Goal: Complete application form: Complete application form

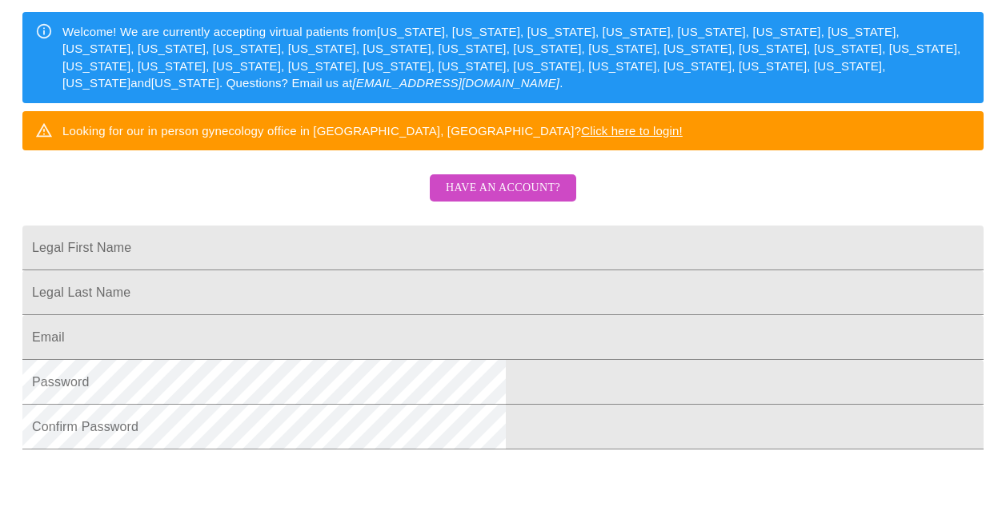
scroll to position [320, 0]
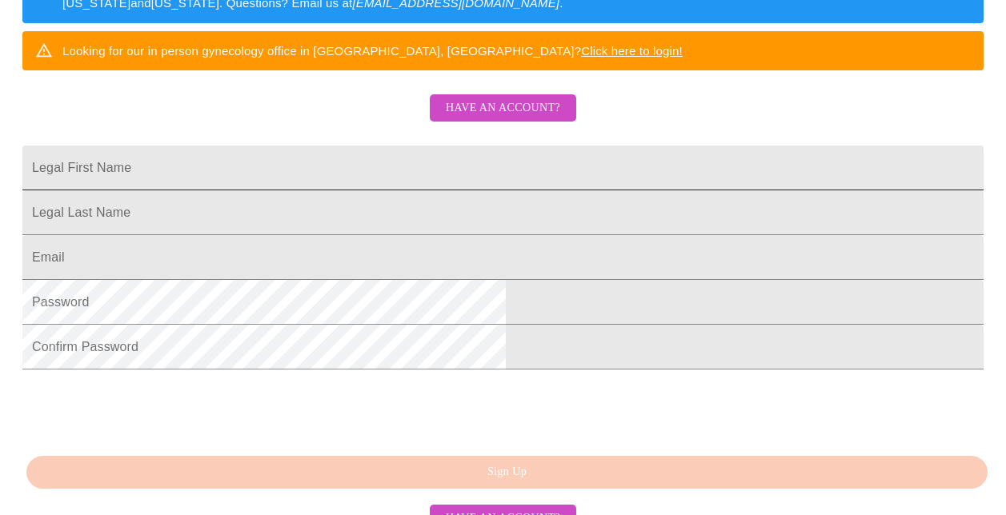
click at [356, 190] on input "Legal First Name" at bounding box center [502, 168] width 961 height 45
click at [516, 118] on span "Have an account?" at bounding box center [503, 108] width 114 height 20
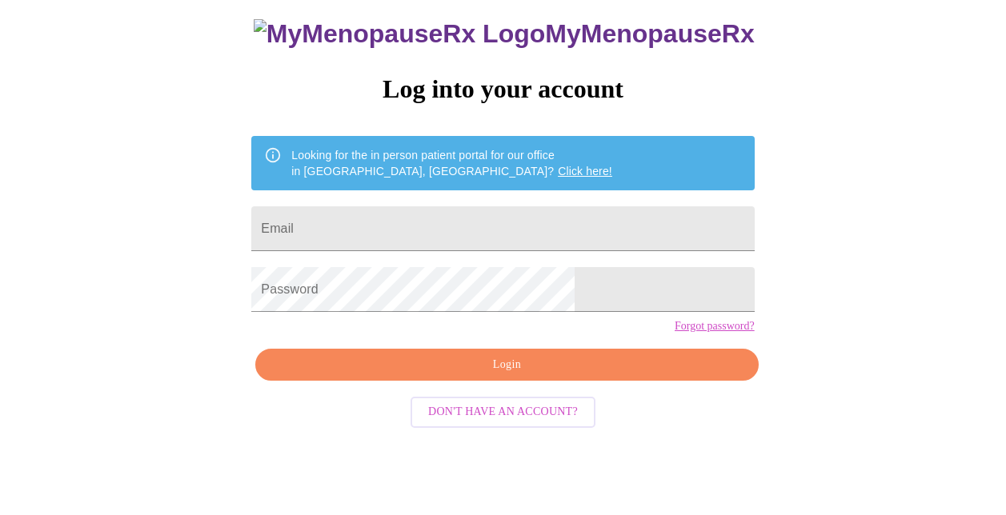
scroll to position [62, 0]
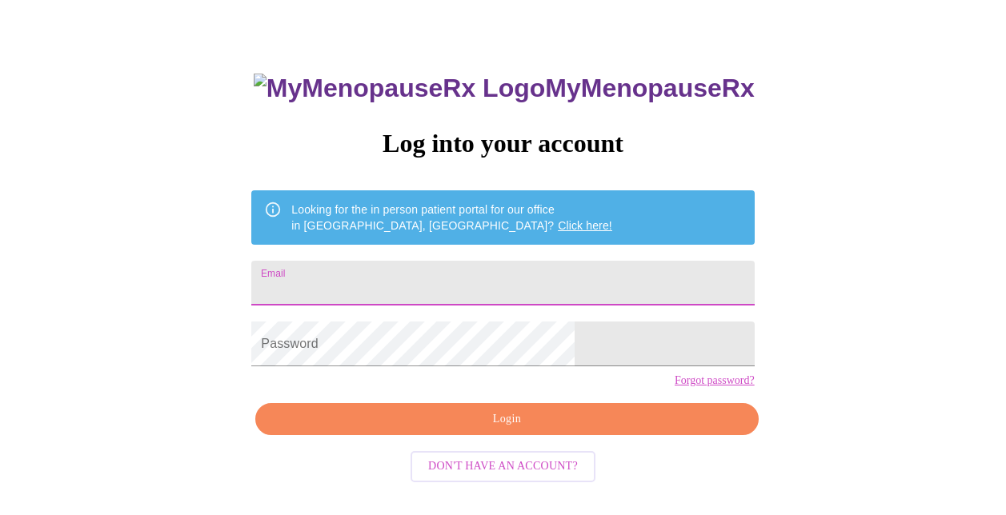
click at [426, 276] on input "Email" at bounding box center [502, 283] width 502 height 45
type input "[EMAIL_ADDRESS][DOMAIN_NAME]"
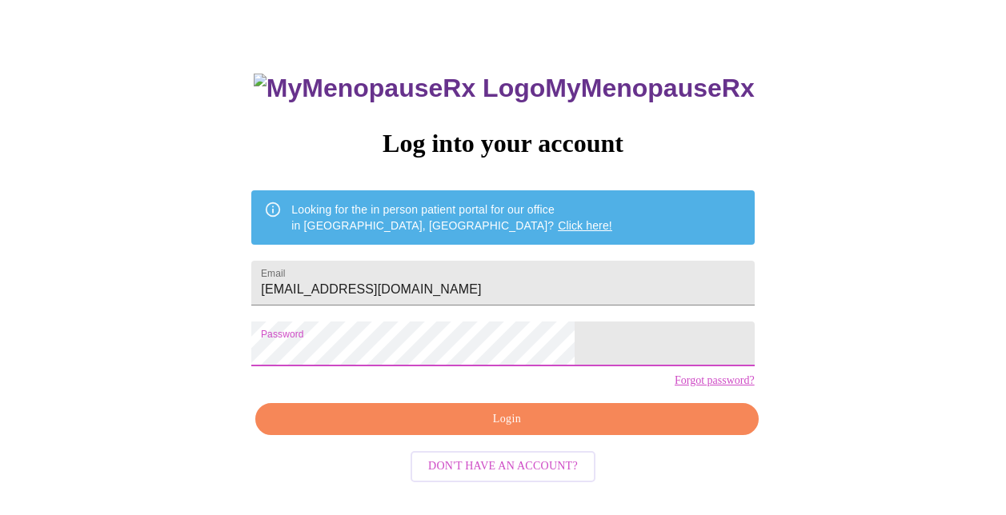
click at [580, 430] on span "Login" at bounding box center [507, 420] width 466 height 20
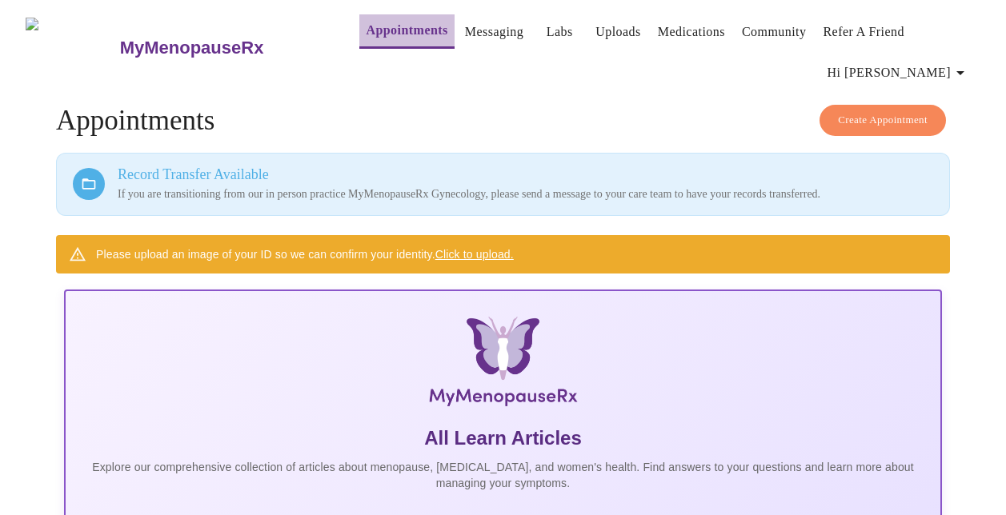
click at [375, 26] on link "Appointments" at bounding box center [407, 30] width 82 height 22
click at [909, 68] on span "Hi [PERSON_NAME]" at bounding box center [898, 73] width 142 height 22
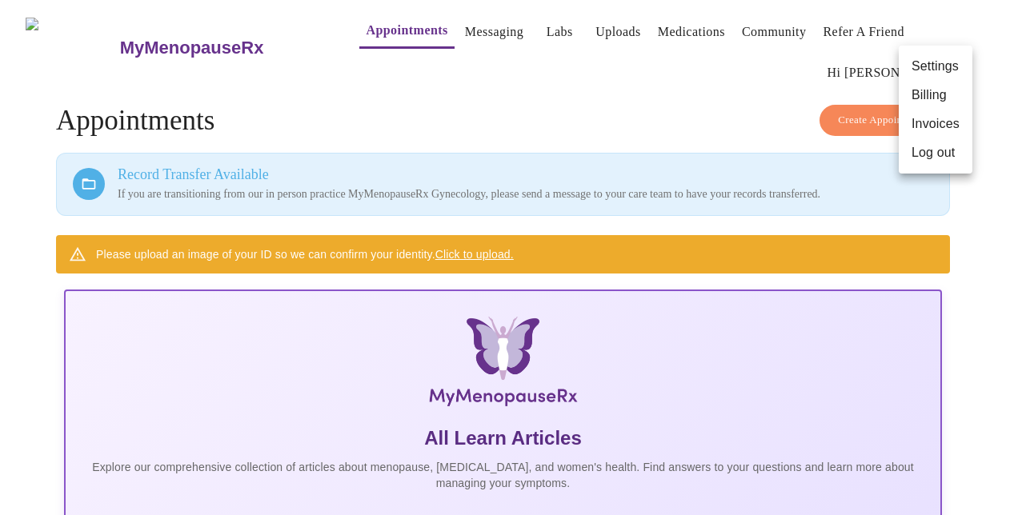
click at [471, 29] on div at bounding box center [509, 257] width 1018 height 515
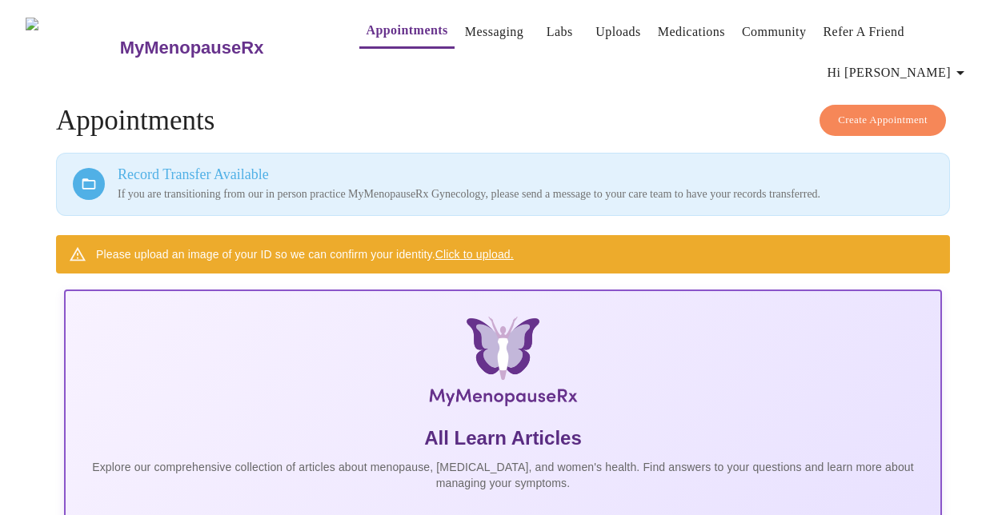
click at [465, 28] on link "Messaging" at bounding box center [494, 32] width 58 height 22
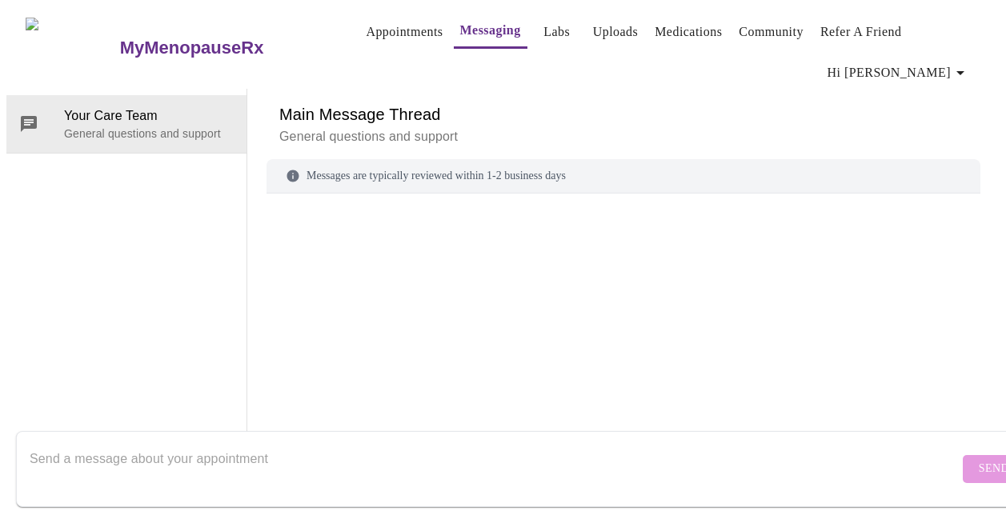
click at [379, 21] on link "Appointments" at bounding box center [404, 32] width 77 height 22
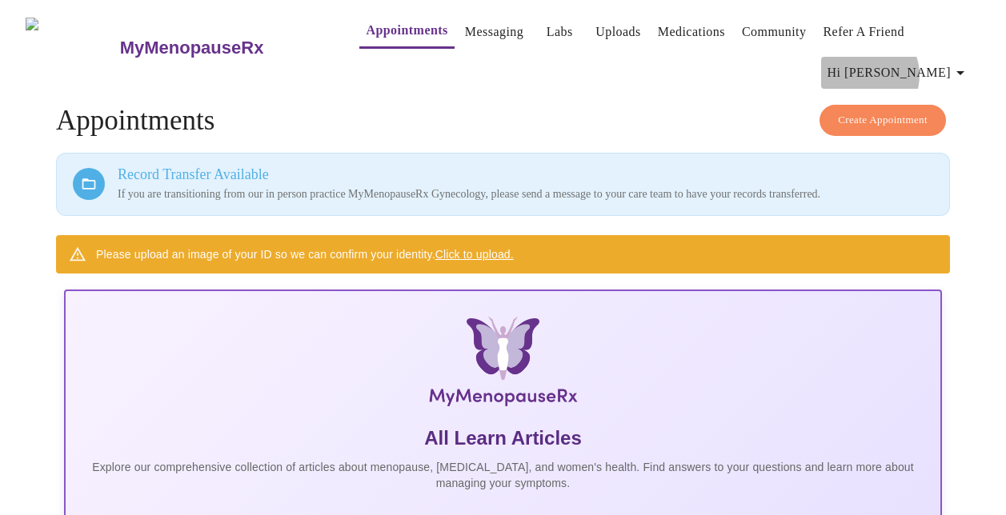
click at [929, 69] on span "Hi [PERSON_NAME]" at bounding box center [898, 73] width 142 height 22
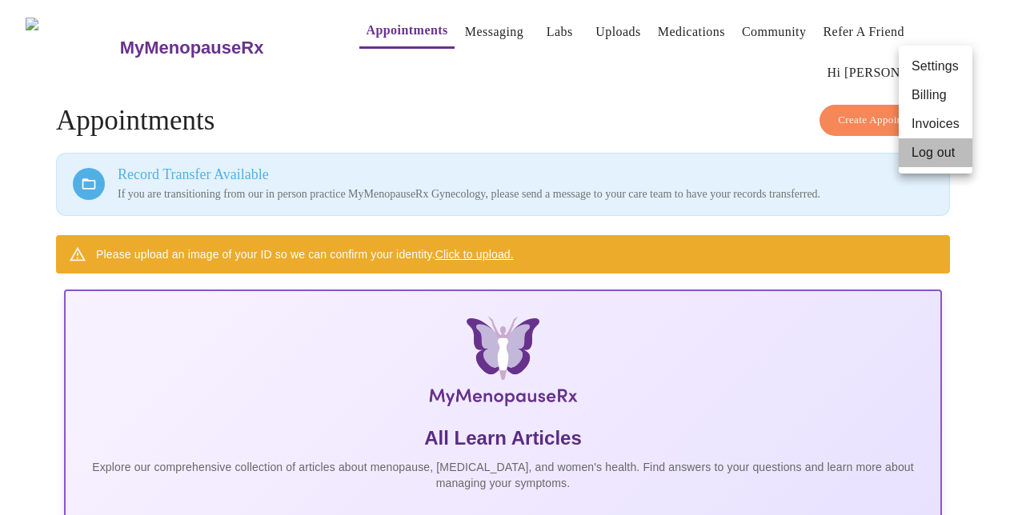
click at [946, 150] on li "Log out" at bounding box center [935, 152] width 74 height 29
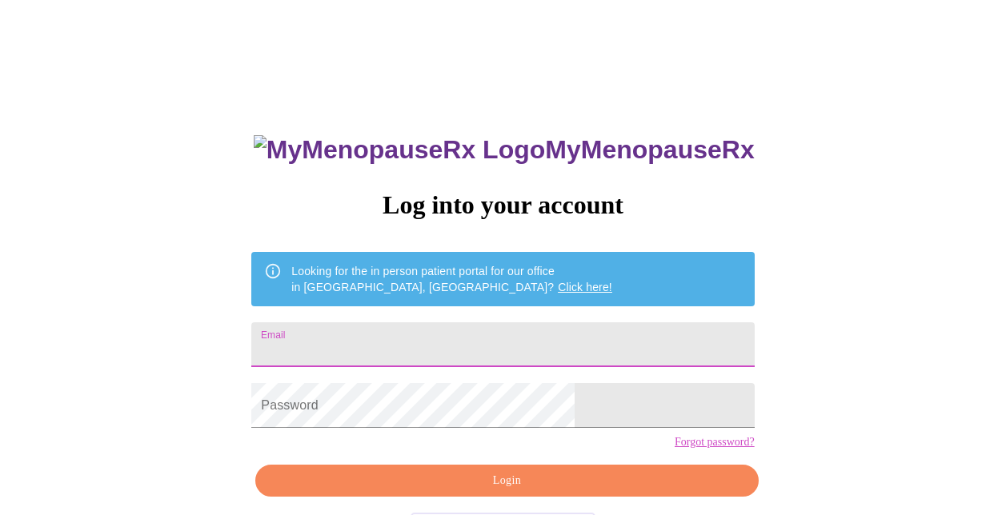
click at [522, 329] on input "Email" at bounding box center [502, 344] width 502 height 45
type input "[EMAIL_ADDRESS][PERSON_NAME][DOMAIN_NAME]"
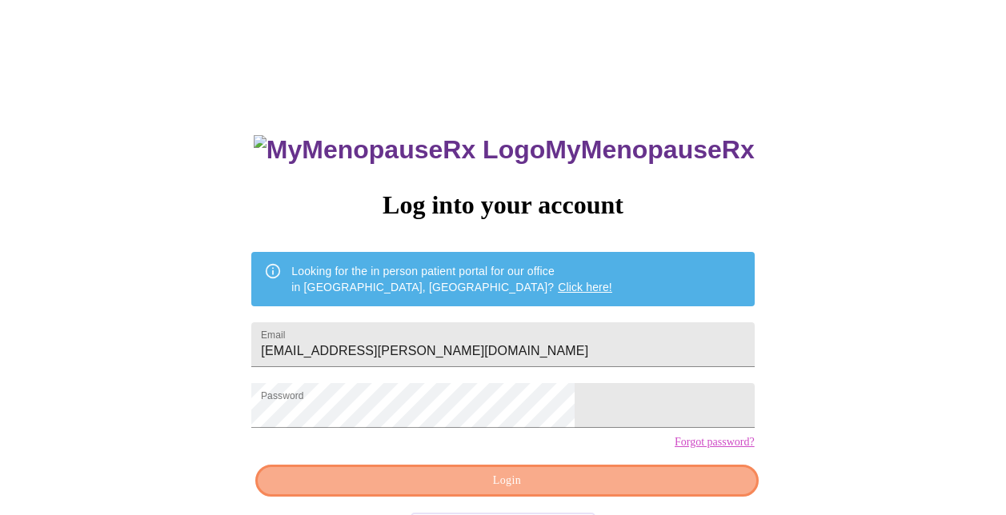
click at [606, 491] on span "Login" at bounding box center [507, 481] width 466 height 20
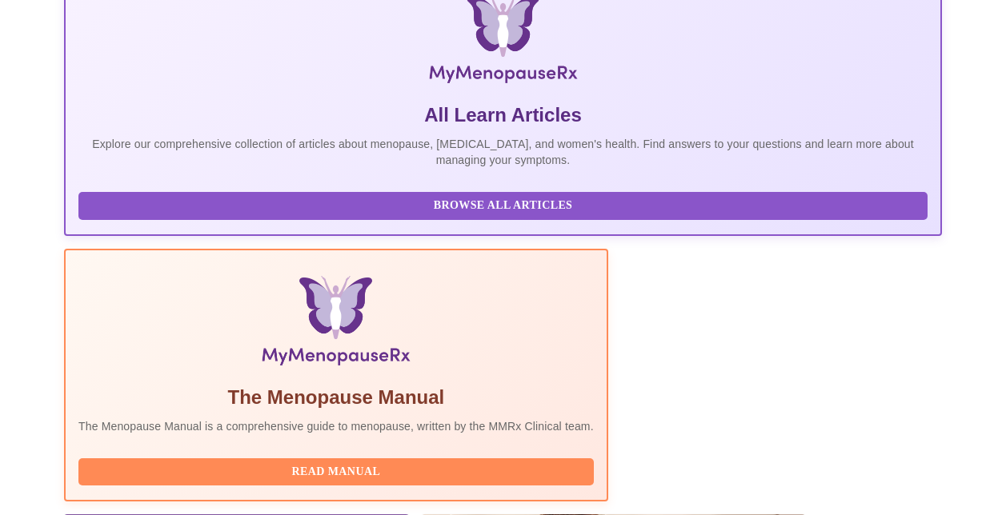
scroll to position [465, 0]
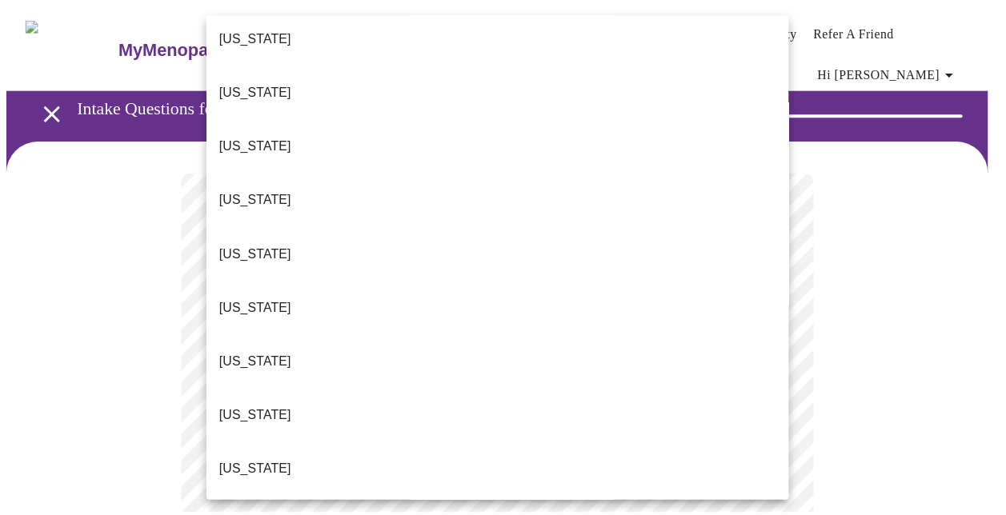
scroll to position [160, 0]
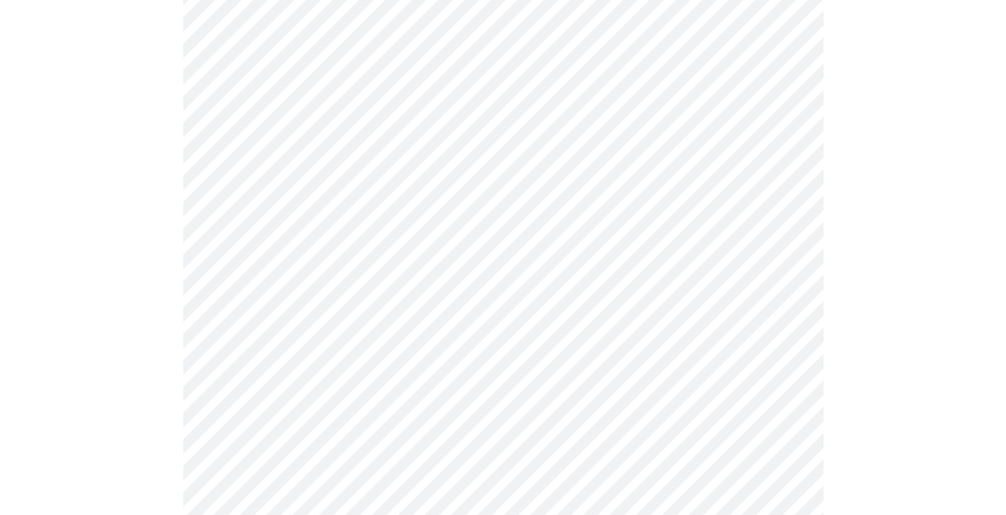
scroll to position [240, 0]
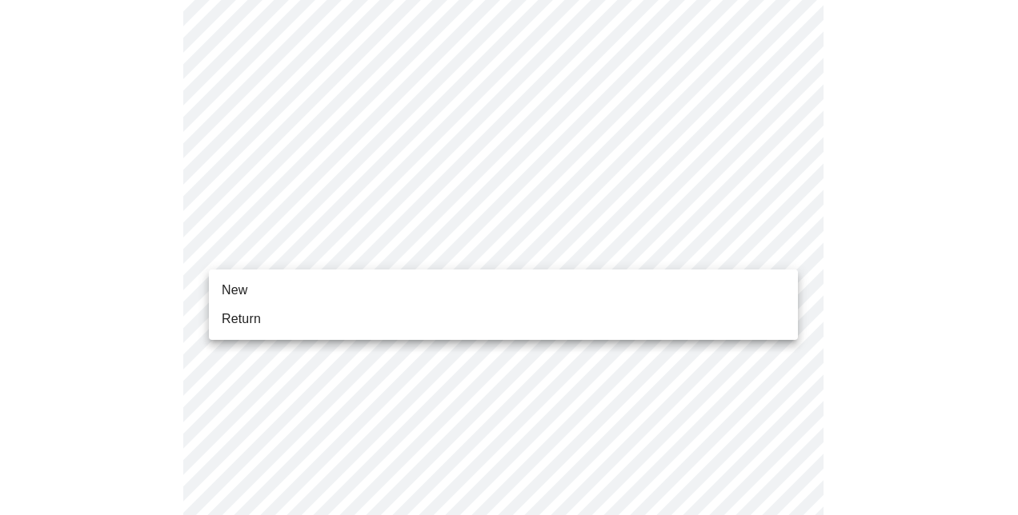
click at [350, 260] on body "MyMenopauseRx Appointments Messaging Labs Uploads Medications Community Refer a…" at bounding box center [508, 508] width 1005 height 1484
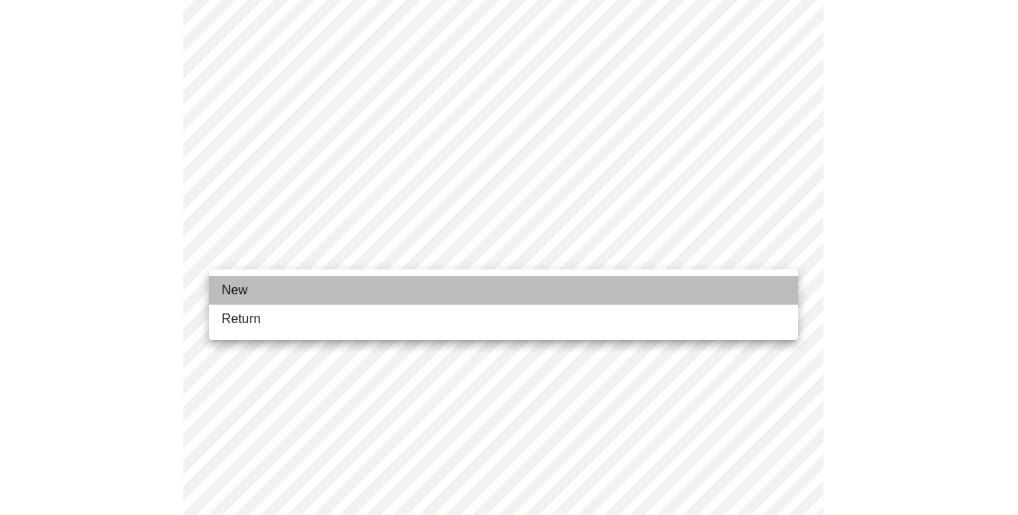
click at [330, 296] on li "New" at bounding box center [503, 290] width 589 height 29
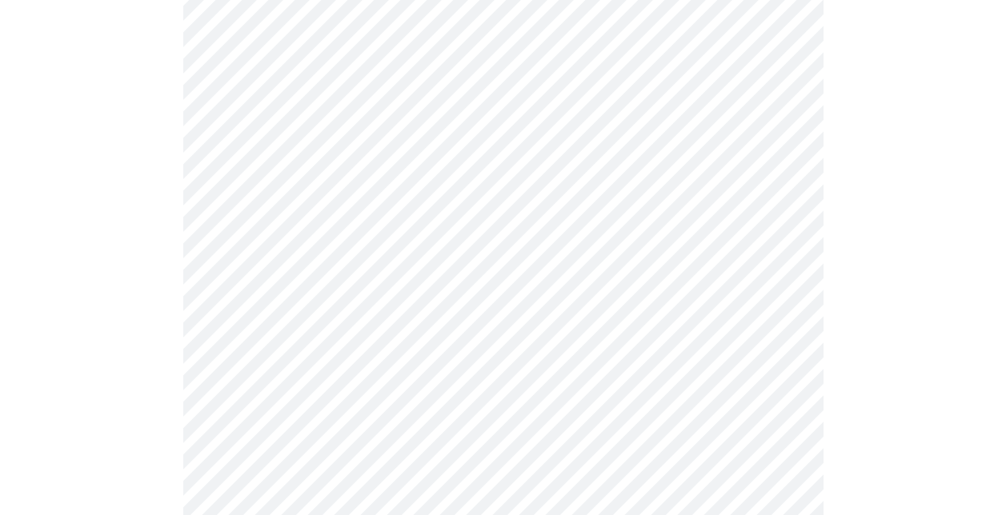
scroll to position [880, 0]
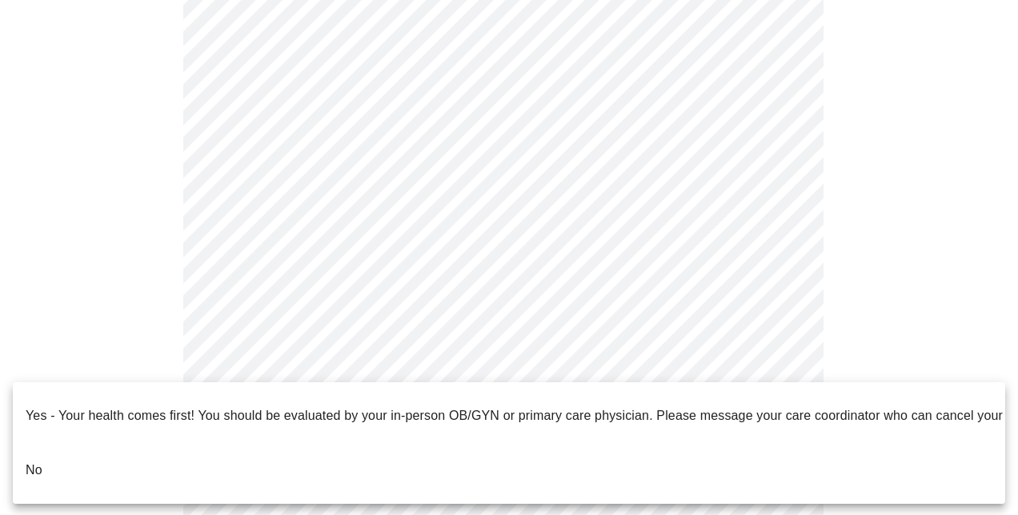
click at [150, 445] on li "No" at bounding box center [509, 470] width 992 height 54
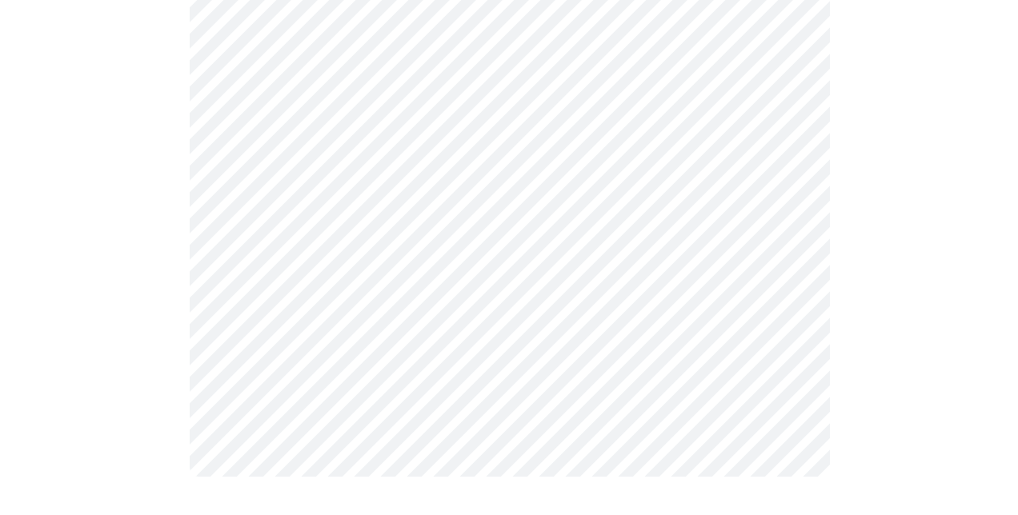
scroll to position [0, 0]
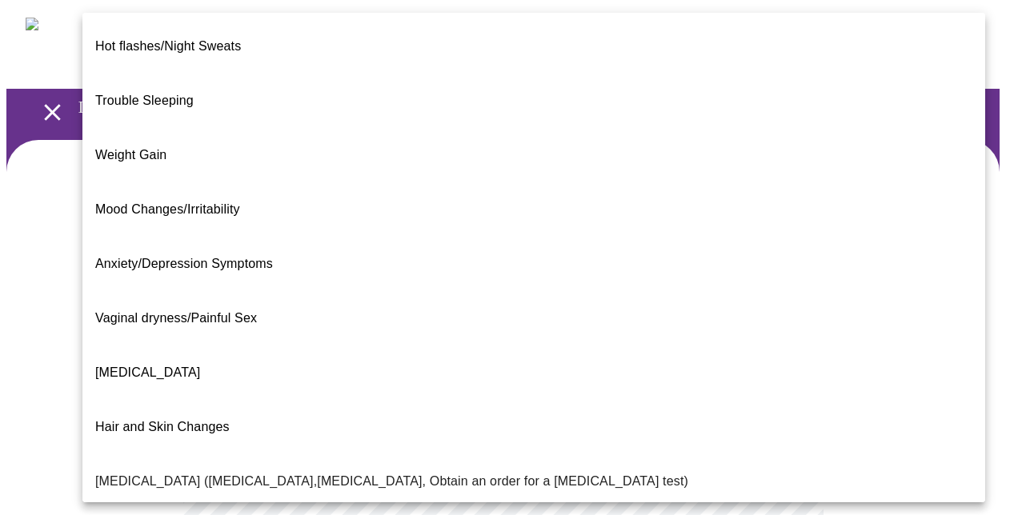
click at [391, 355] on body "MyMenopauseRx Appointments Messaging Labs Uploads Medications Community Refer a…" at bounding box center [508, 498] width 1005 height 984
click at [218, 128] on li "Weight Gain" at bounding box center [533, 155] width 902 height 54
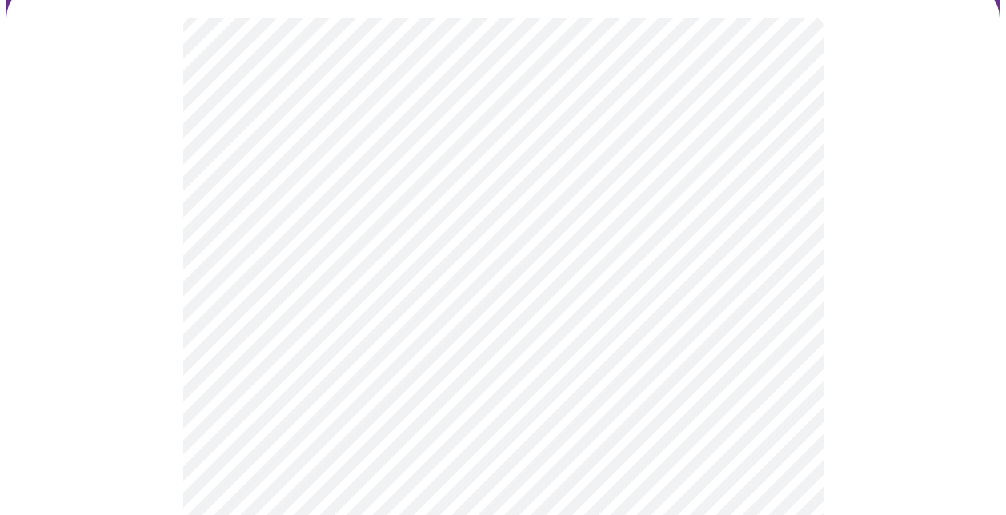
scroll to position [240, 0]
click at [381, 278] on body "MyMenopauseRx Appointments Messaging Labs Uploads Medications Community Refer a…" at bounding box center [502, 253] width 993 height 974
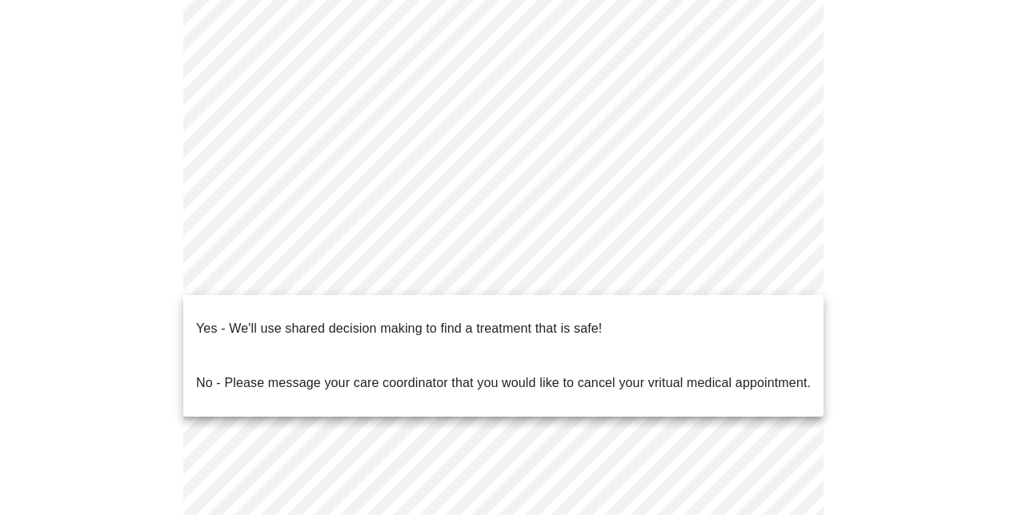
click at [378, 319] on p "Yes - We'll use shared decision making to find a treatment that is safe!" at bounding box center [399, 328] width 406 height 19
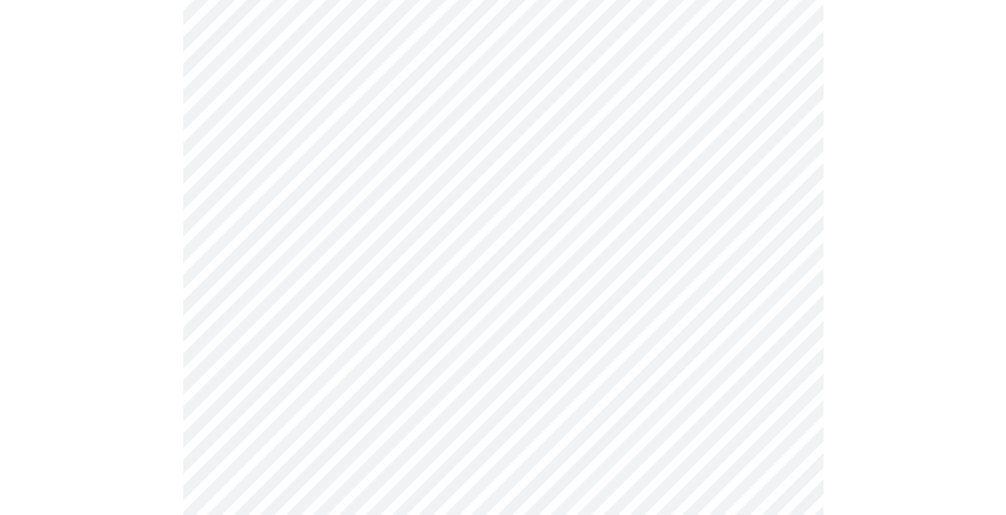
scroll to position [160, 0]
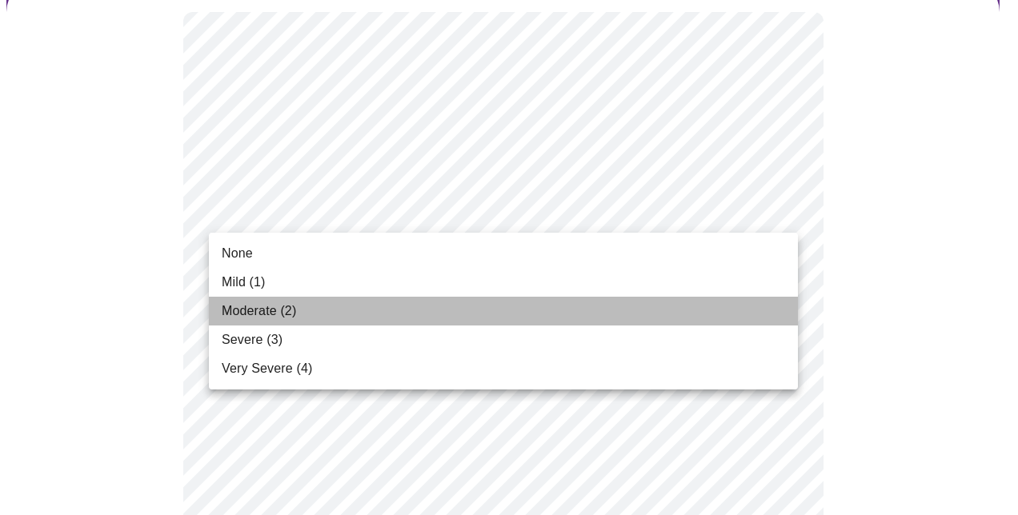
click at [378, 300] on li "Moderate (2)" at bounding box center [503, 311] width 589 height 29
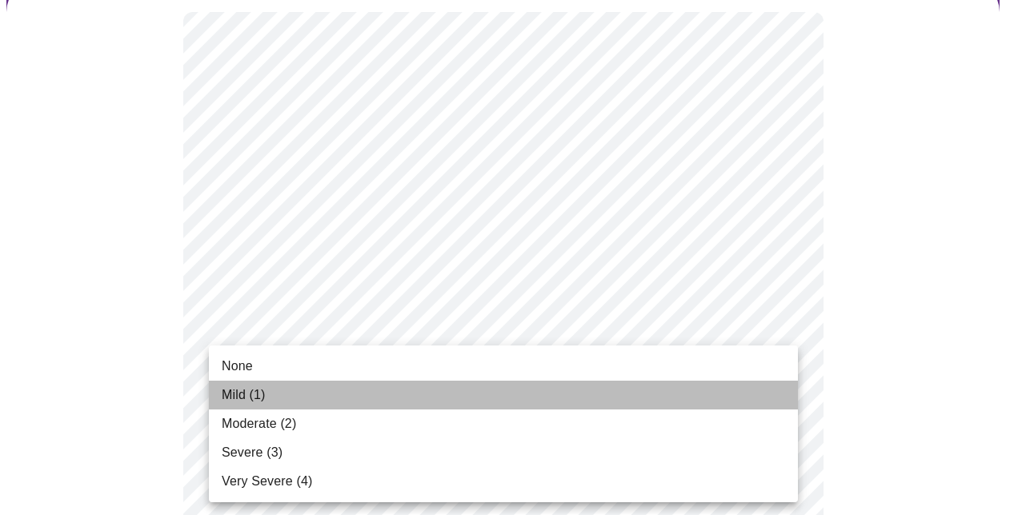
click at [366, 394] on li "Mild (1)" at bounding box center [503, 395] width 589 height 29
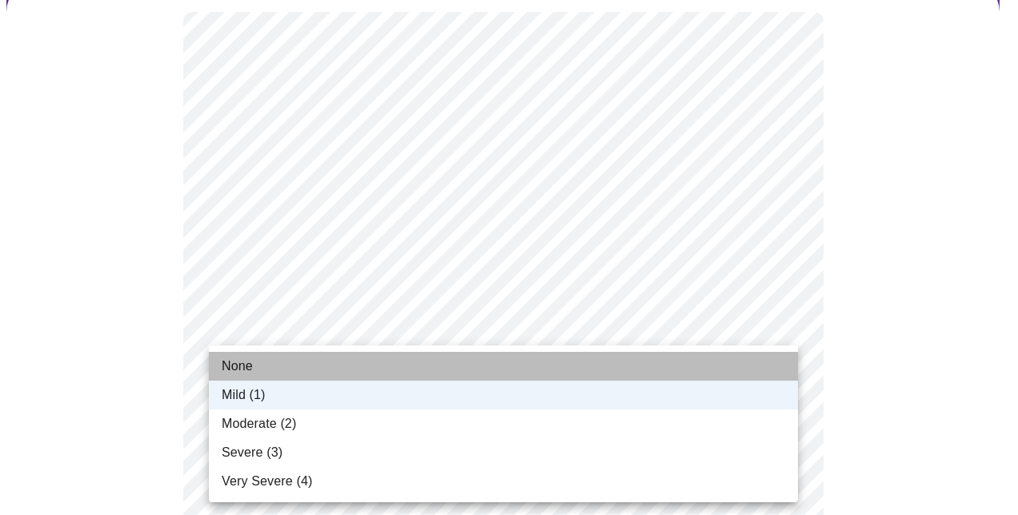
click at [350, 364] on li "None" at bounding box center [503, 366] width 589 height 29
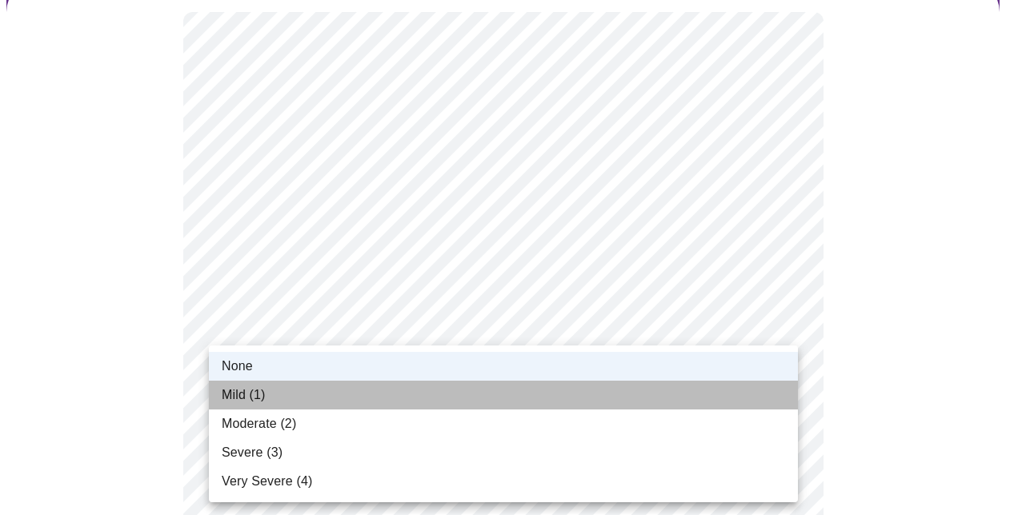
click at [352, 395] on li "Mild (1)" at bounding box center [503, 395] width 589 height 29
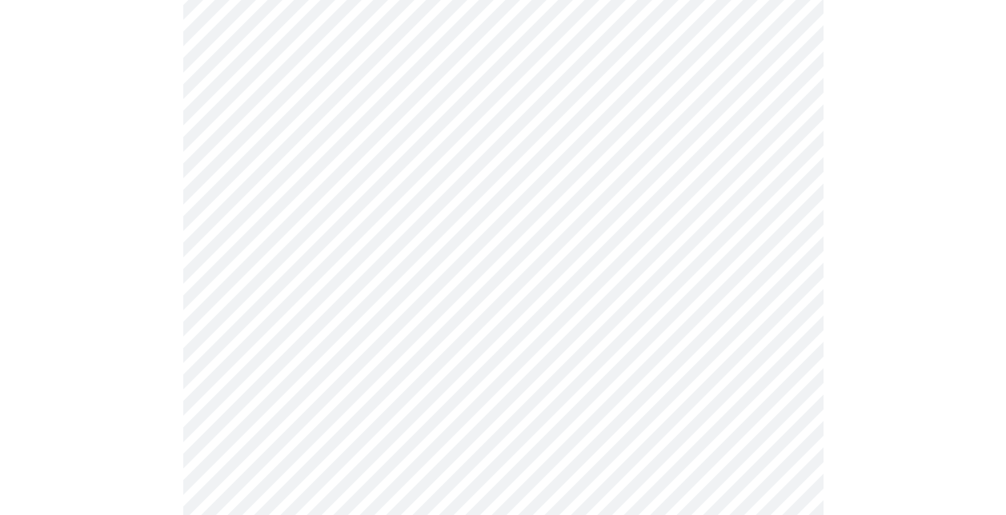
scroll to position [320, 0]
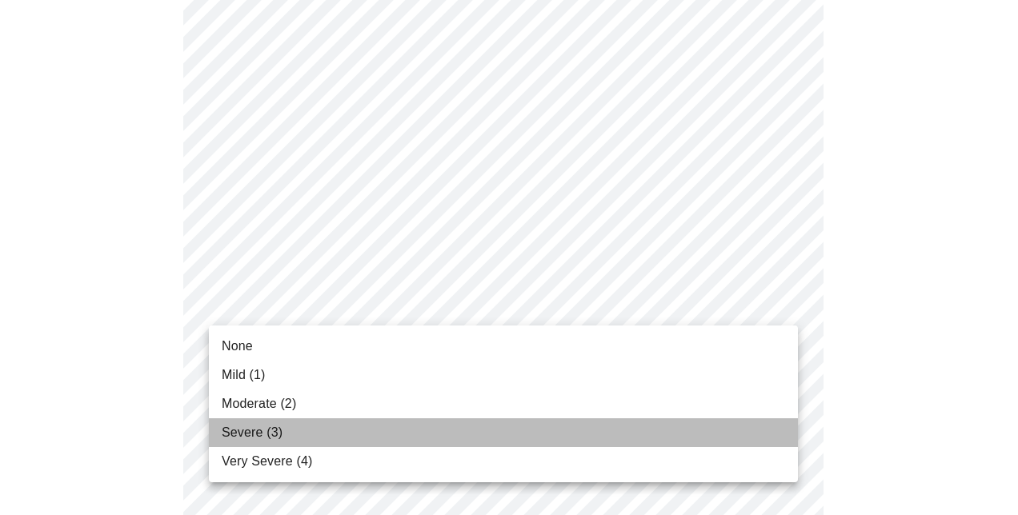
click at [363, 438] on li "Severe (3)" at bounding box center [503, 432] width 589 height 29
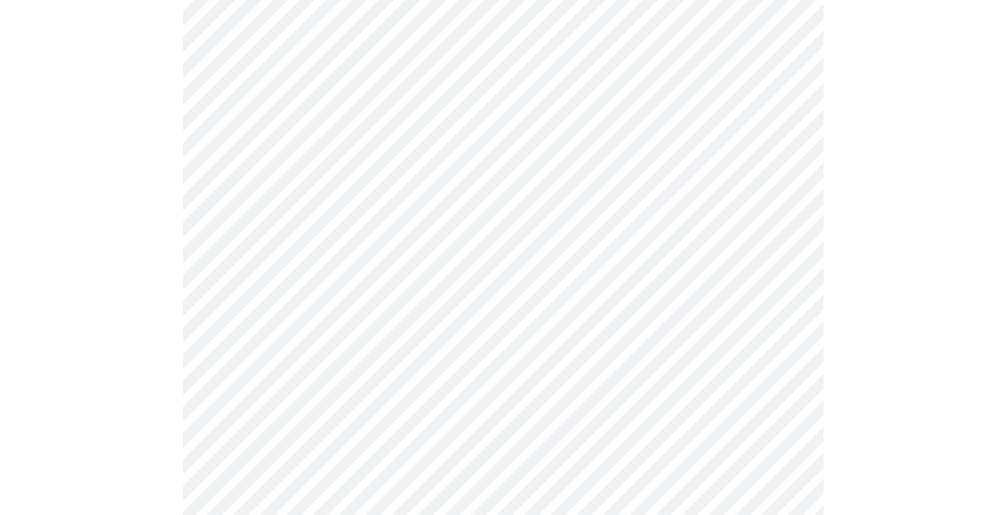
scroll to position [480, 0]
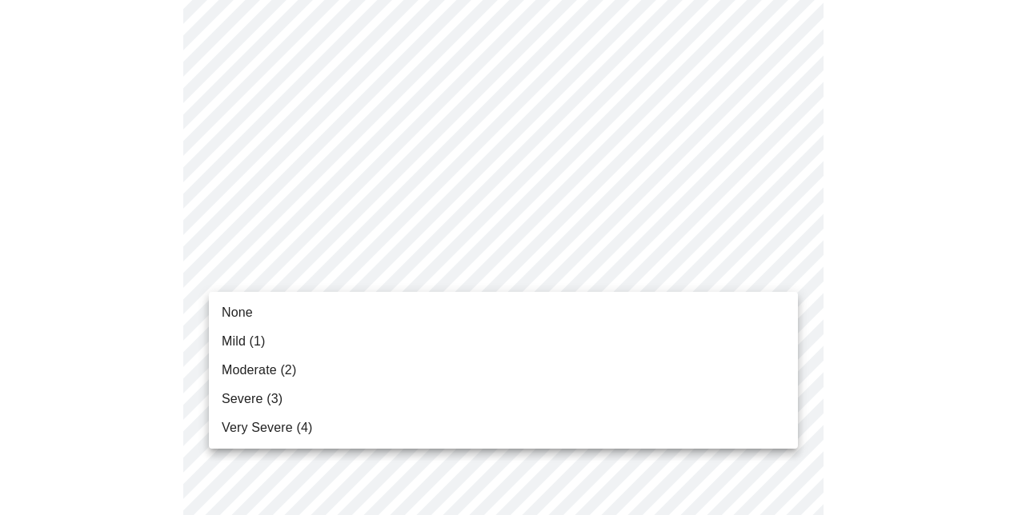
click at [402, 345] on li "Mild (1)" at bounding box center [503, 341] width 589 height 29
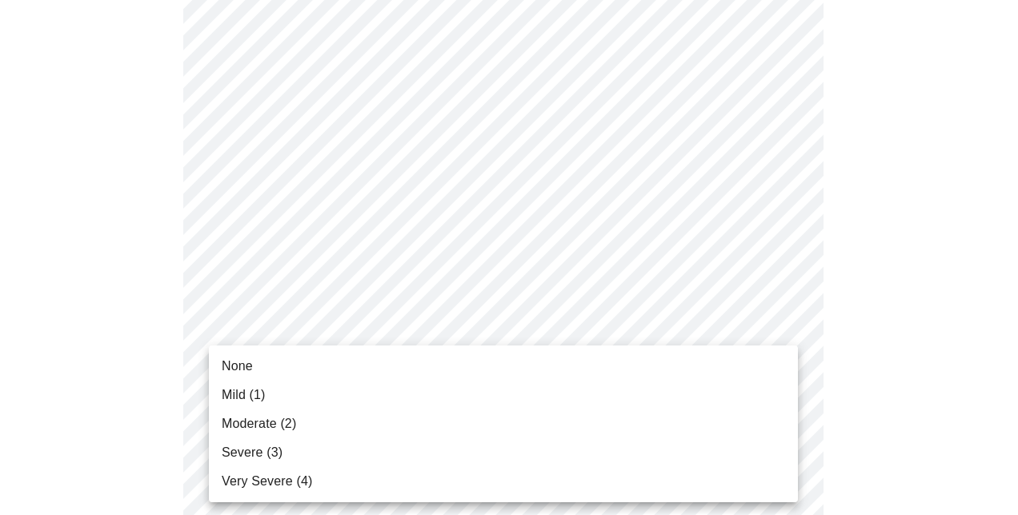
click at [414, 385] on li "Mild (1)" at bounding box center [503, 395] width 589 height 29
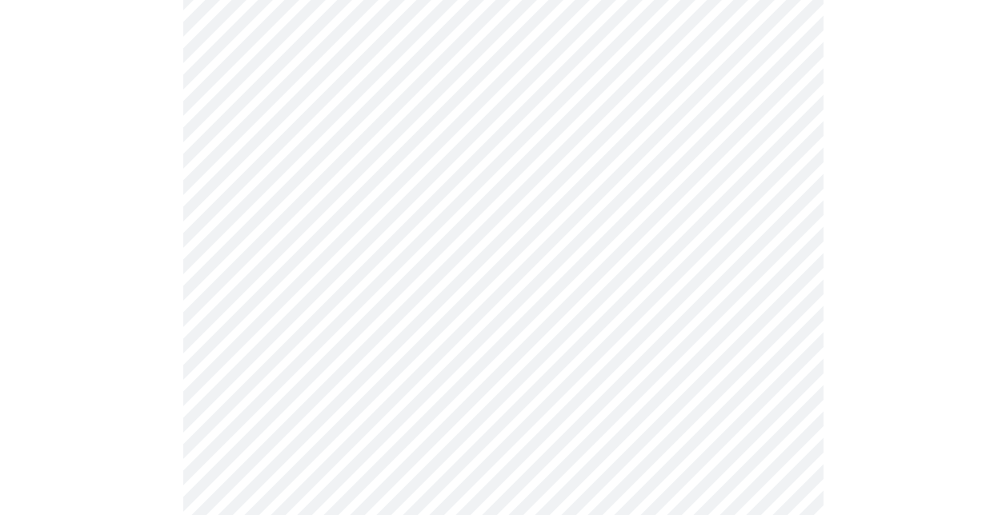
scroll to position [640, 0]
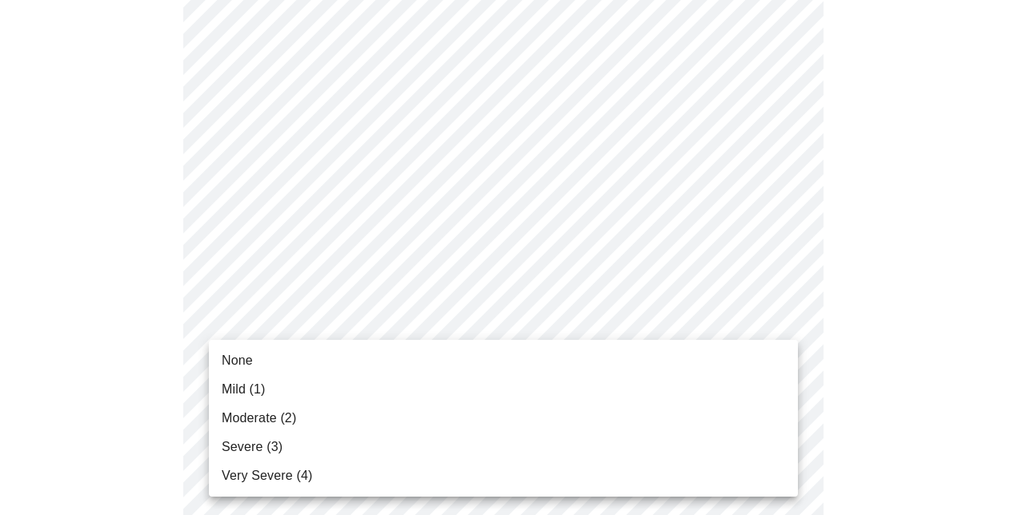
click at [410, 330] on body "MyMenopauseRx Appointments Messaging Labs Uploads Medications Community Refer a…" at bounding box center [508, 385] width 1005 height 2038
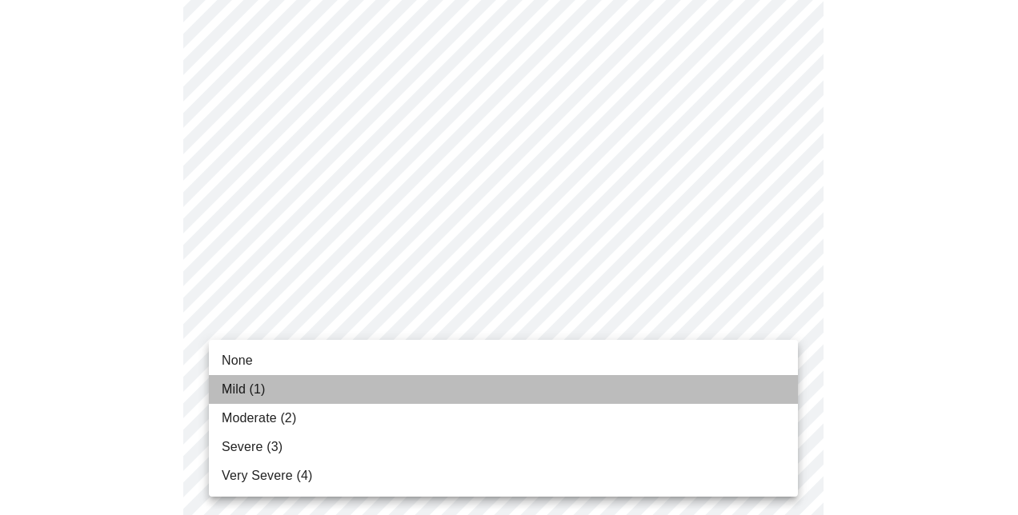
click at [402, 400] on li "Mild (1)" at bounding box center [503, 389] width 589 height 29
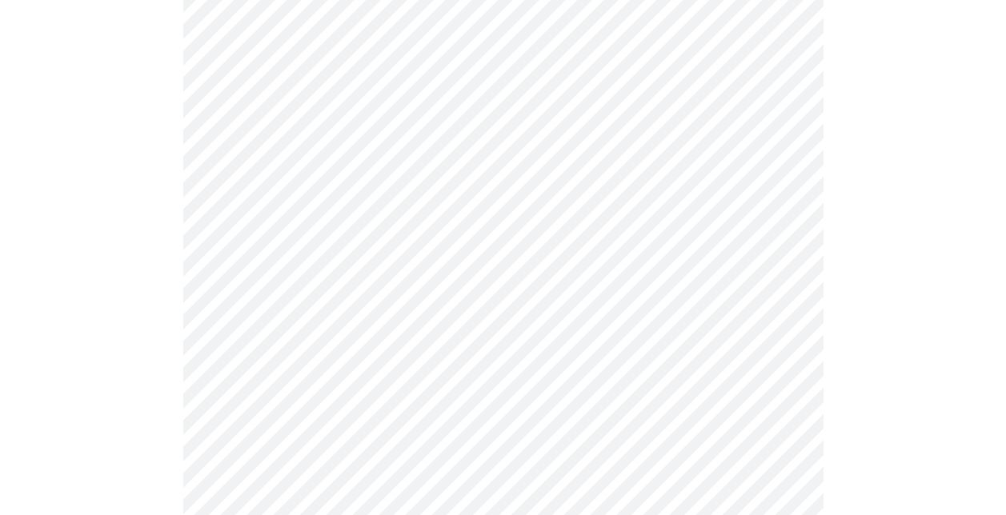
scroll to position [800, 0]
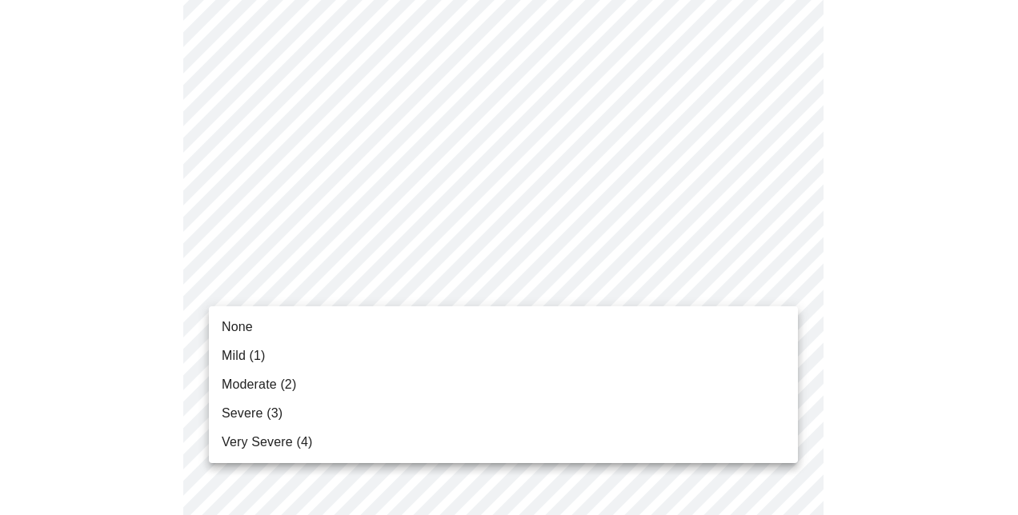
click at [416, 286] on body "MyMenopauseRx Appointments Messaging Labs Uploads Medications Community Refer a…" at bounding box center [508, 214] width 1005 height 2016
click at [416, 286] on div at bounding box center [509, 257] width 1018 height 515
click at [416, 286] on body "MyMenopauseRx Appointments Messaging Labs Uploads Medications Community Refer a…" at bounding box center [508, 214] width 1005 height 2016
click at [390, 388] on li "Moderate (2)" at bounding box center [503, 384] width 589 height 29
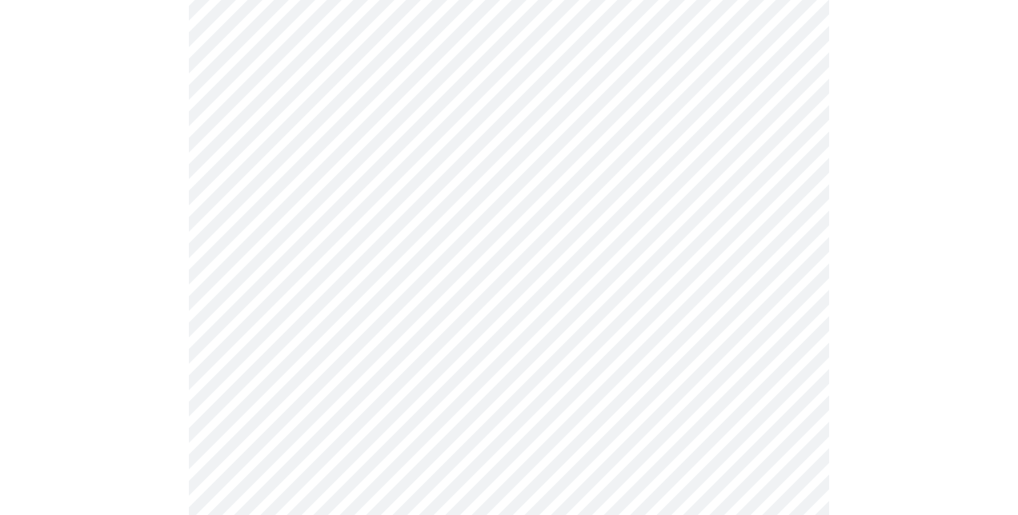
click at [365, 416] on body "MyMenopauseRx Appointments Messaging Labs Uploads Medications Community Refer a…" at bounding box center [508, 203] width 1005 height 1994
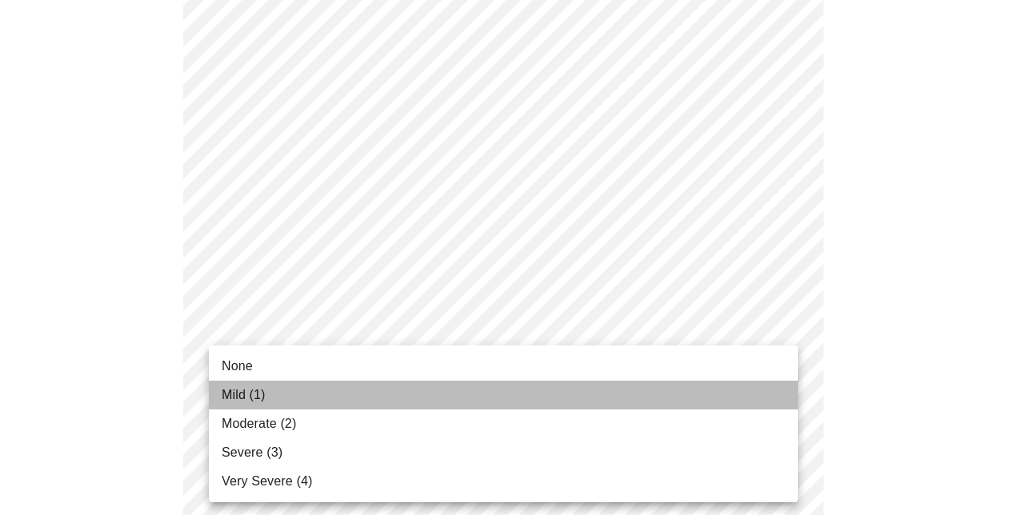
click at [365, 400] on li "Mild (1)" at bounding box center [503, 395] width 589 height 29
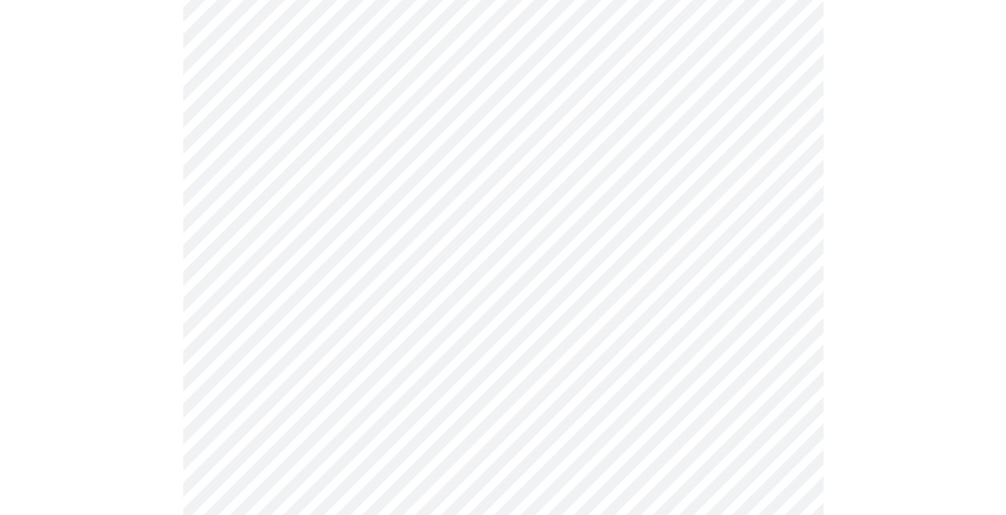
scroll to position [1040, 0]
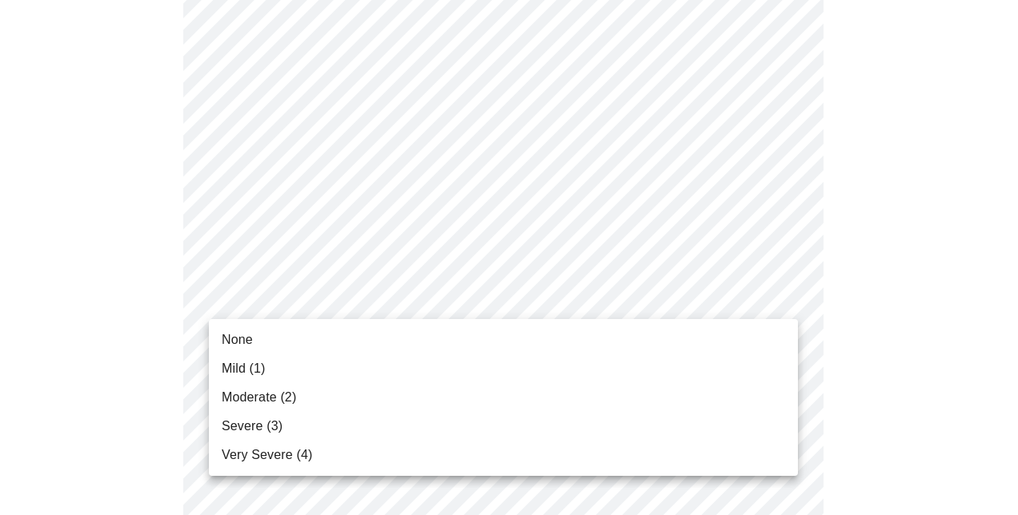
click at [430, 360] on li "Mild (1)" at bounding box center [503, 368] width 589 height 29
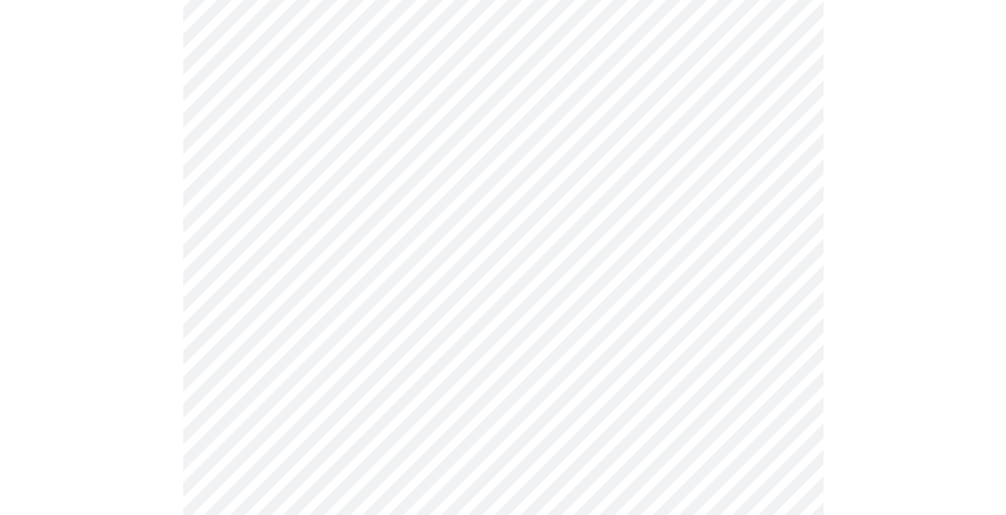
scroll to position [1200, 0]
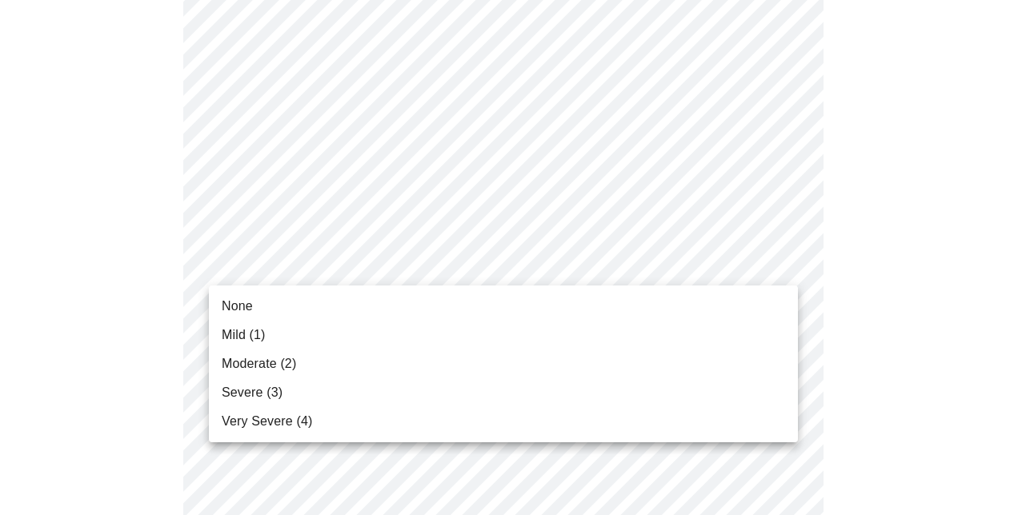
click at [390, 310] on li "None" at bounding box center [503, 306] width 589 height 29
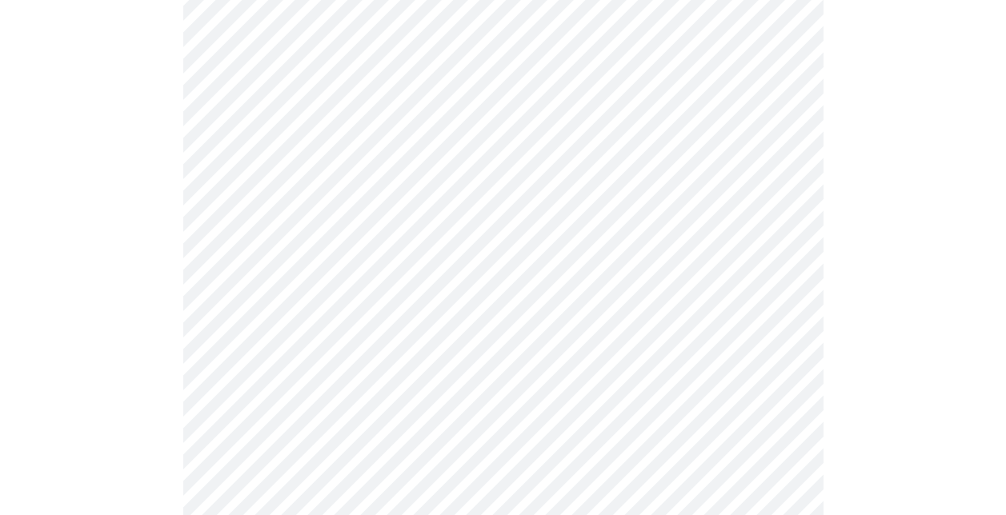
scroll to position [1280, 0]
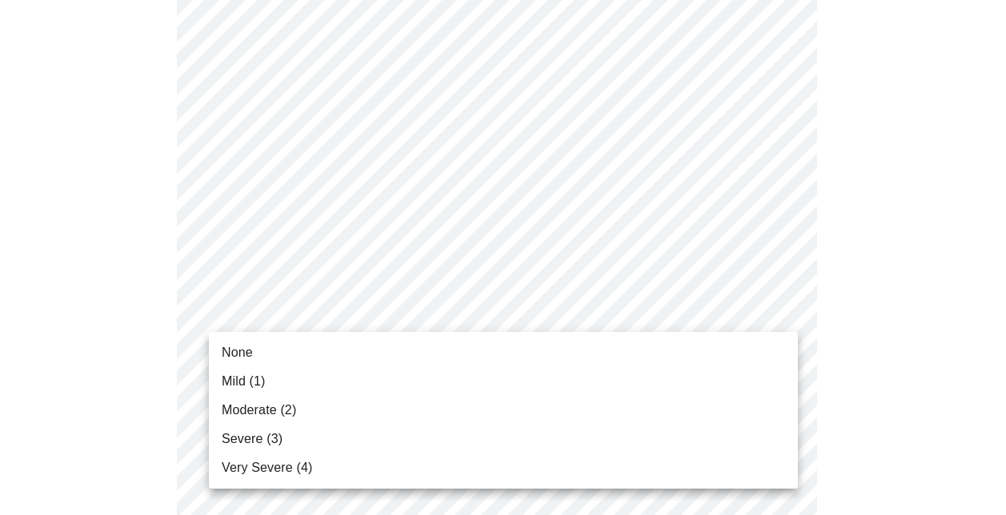
click at [390, 389] on li "Mild (1)" at bounding box center [503, 381] width 589 height 29
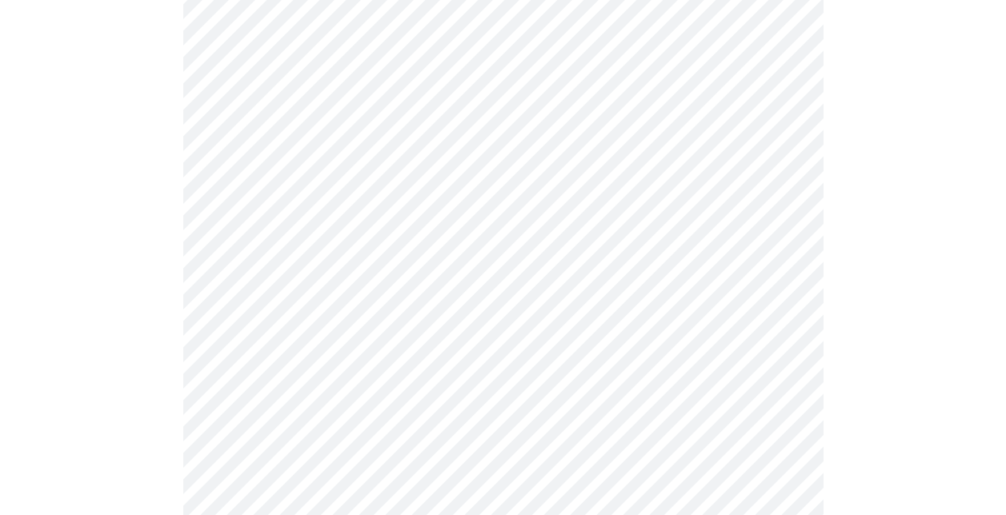
scroll to position [640, 0]
click at [448, 366] on body "MyMenopauseRx Appointments Messaging Labs Uploads Medications Community Refer a…" at bounding box center [508, 167] width 1005 height 1602
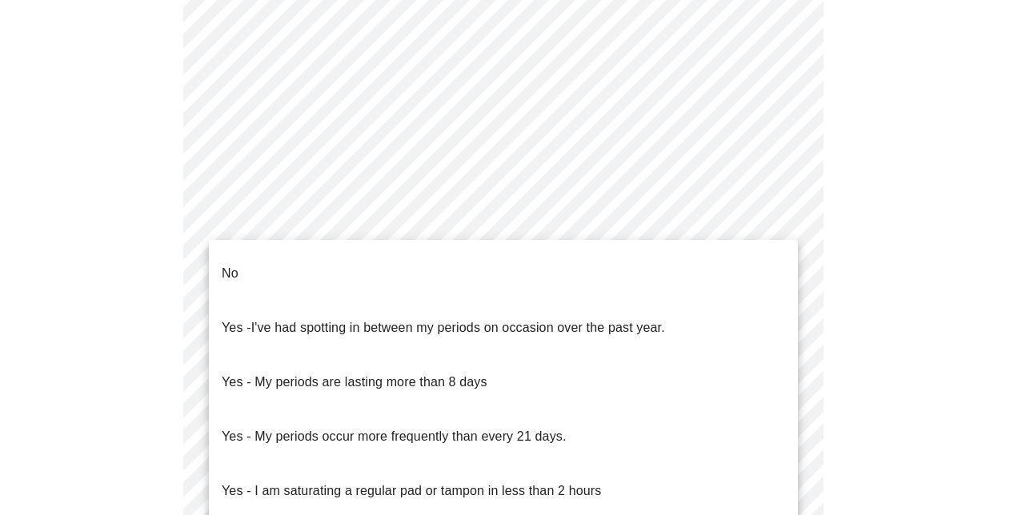
click at [467, 373] on p "Yes - My periods are lasting more than 8 days" at bounding box center [355, 382] width 266 height 19
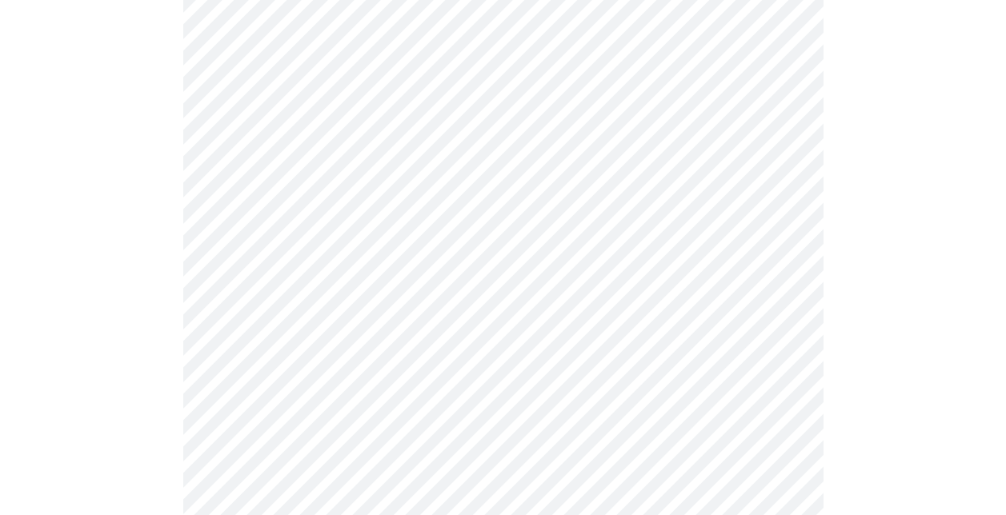
scroll to position [800, 0]
click at [459, 324] on body "MyMenopauseRx Appointments Messaging Labs Uploads Medications Community Refer a…" at bounding box center [508, 2] width 1005 height 1592
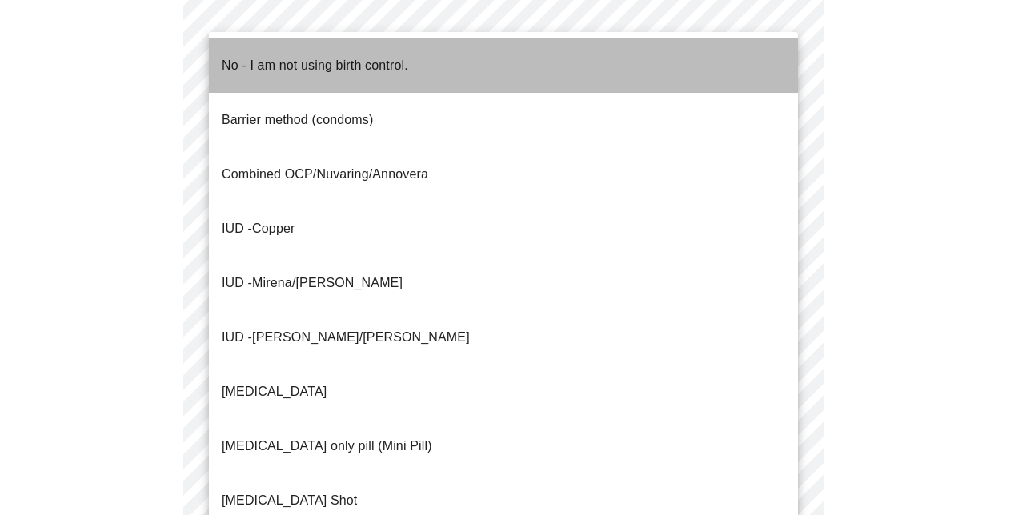
click at [348, 58] on p "No - I am not using birth control." at bounding box center [315, 65] width 186 height 19
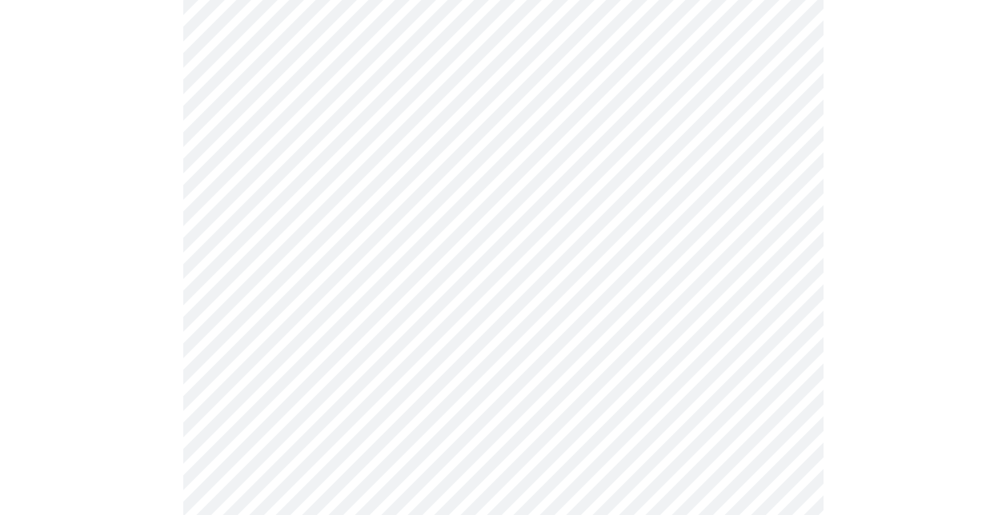
scroll to position [960, 0]
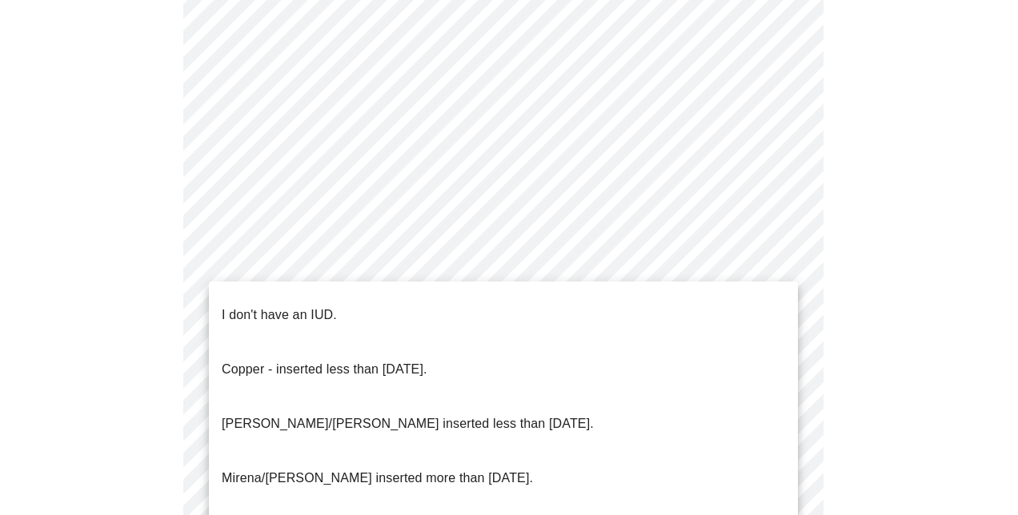
click at [325, 268] on div at bounding box center [509, 257] width 1018 height 515
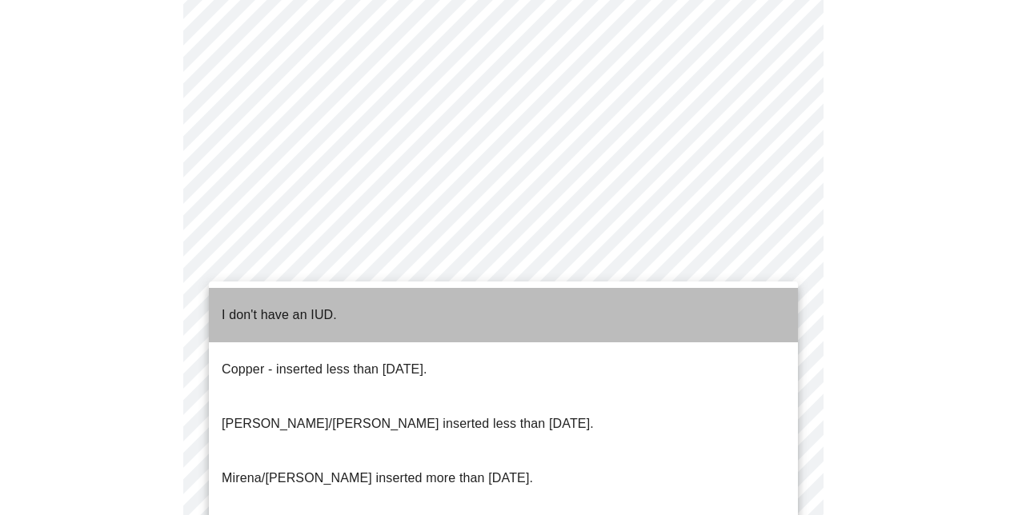
click at [350, 307] on li "I don't have an IUD." at bounding box center [503, 315] width 589 height 54
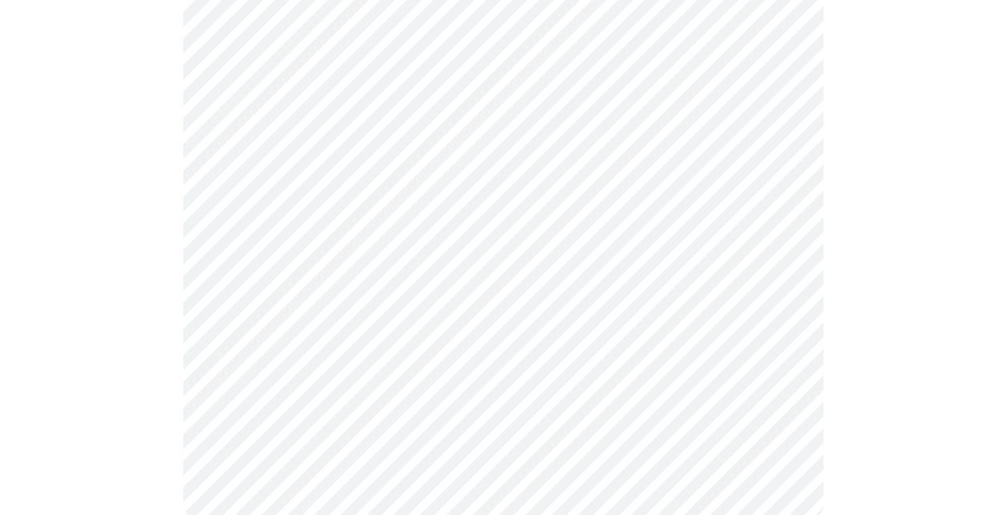
scroll to position [1040, 0]
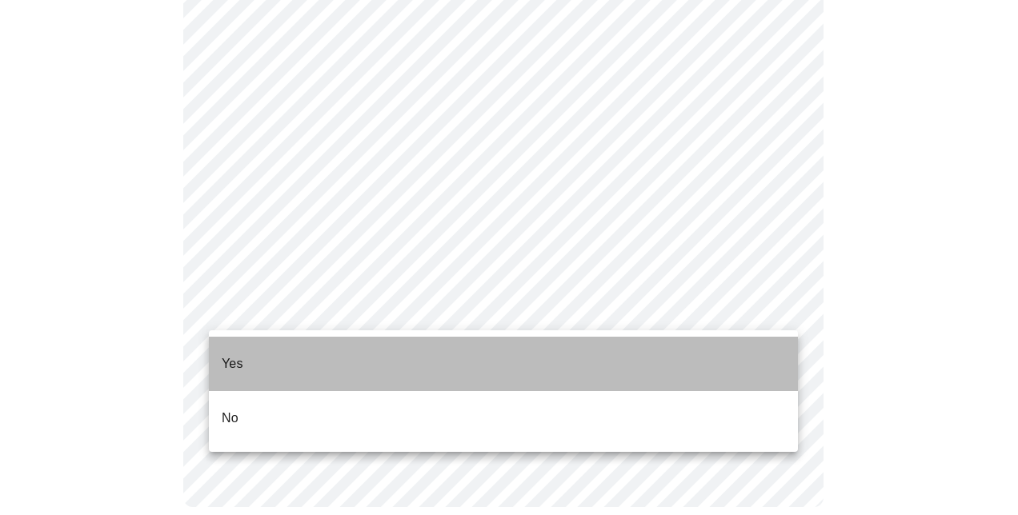
click at [325, 359] on li "Yes" at bounding box center [503, 364] width 589 height 54
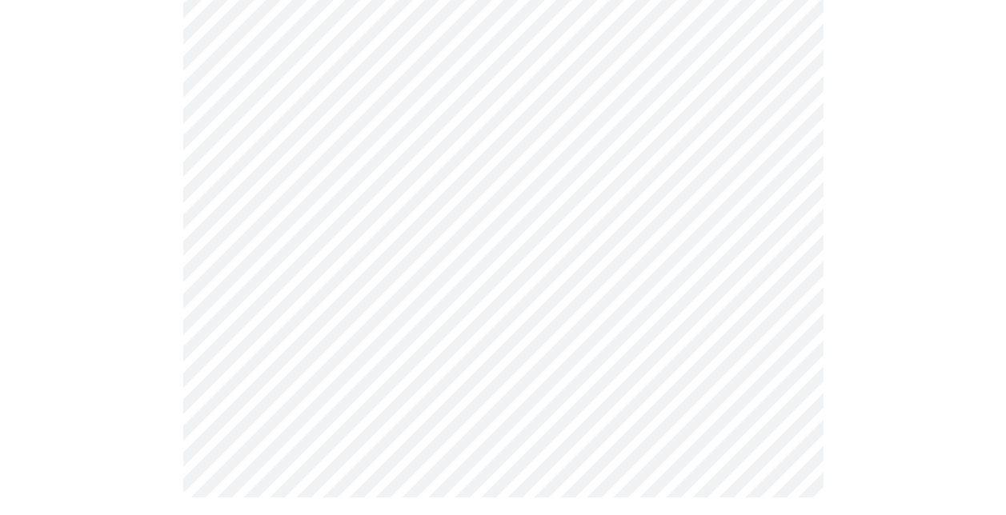
scroll to position [0, 0]
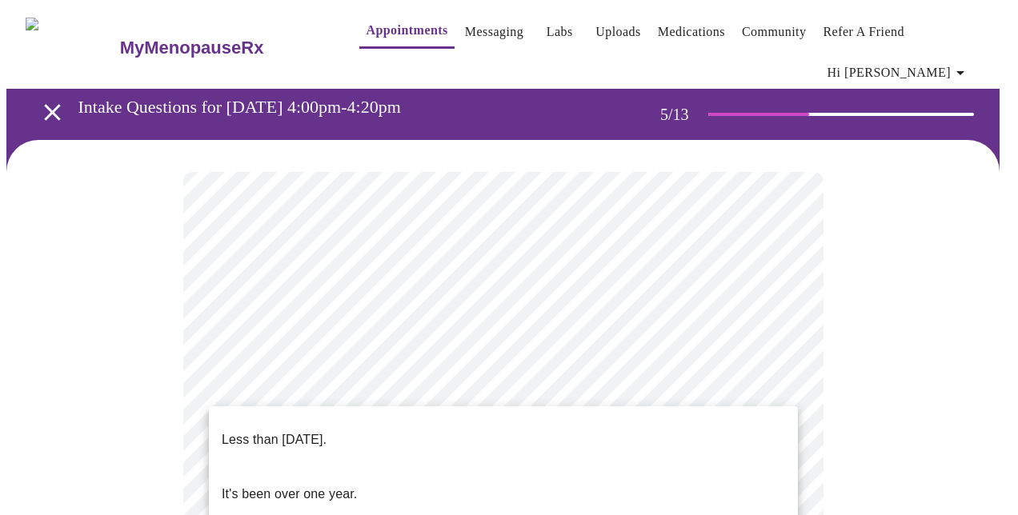
click at [433, 470] on li "It's been over one year." at bounding box center [503, 494] width 589 height 54
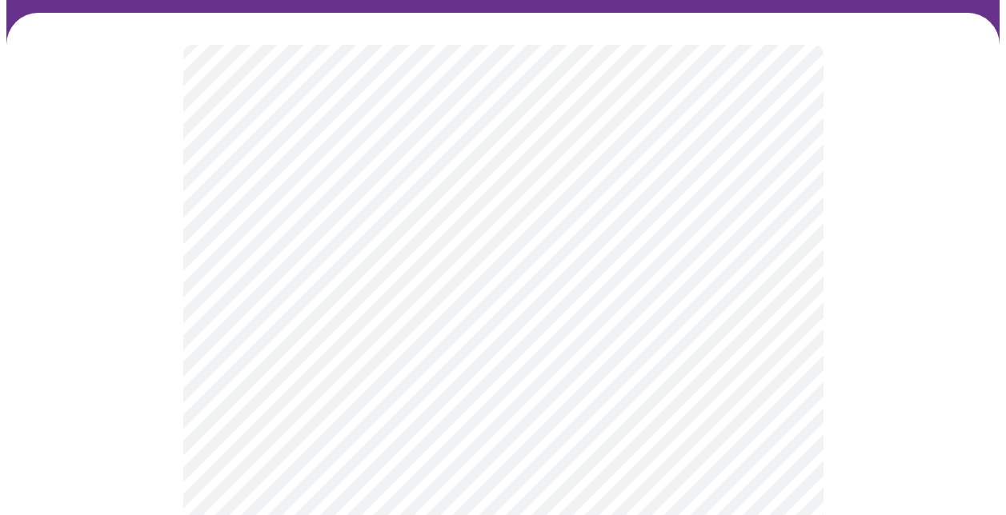
scroll to position [240, 0]
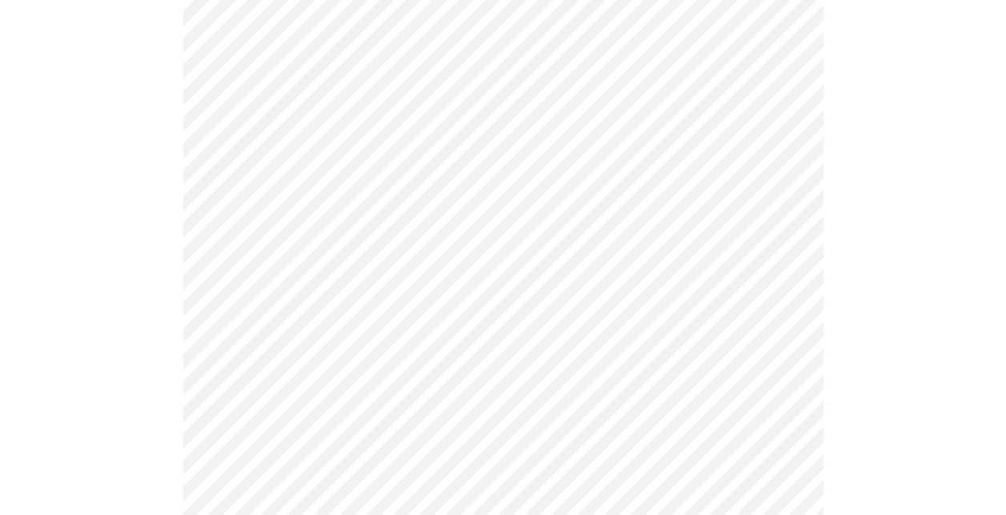
click at [410, 347] on body "MyMenopauseRx Appointments Messaging Labs Uploads Medications Community Refer a…" at bounding box center [502, 420] width 993 height 1309
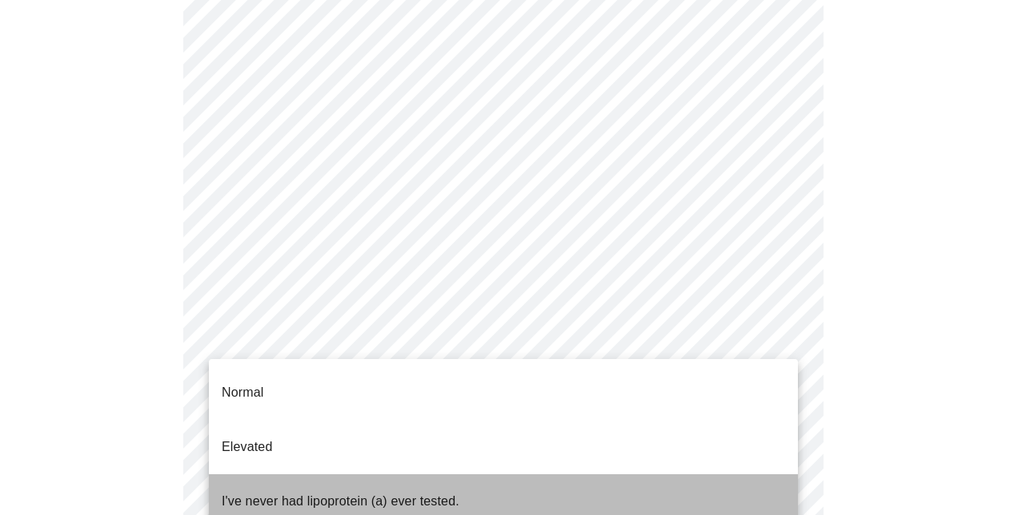
click at [406, 492] on p "I've never had lipoprotein (a) ever tested." at bounding box center [341, 501] width 238 height 19
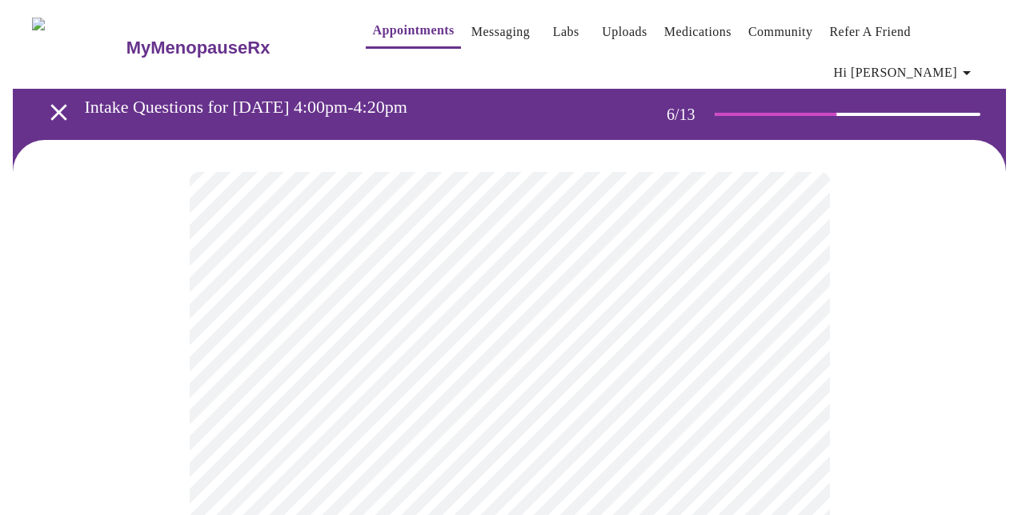
scroll to position [80, 0]
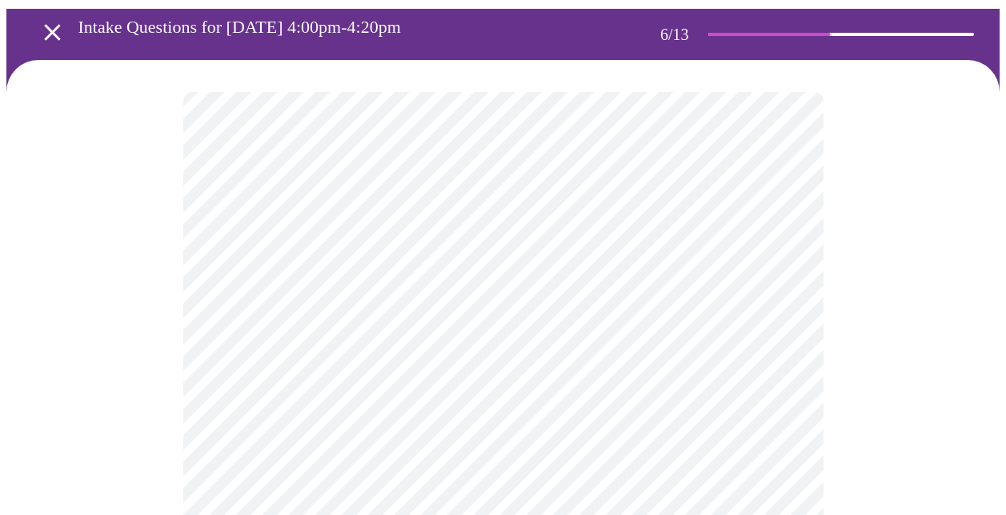
click at [371, 402] on body "MyMenopauseRx Appointments Messaging Labs Uploads Medications Community Refer a…" at bounding box center [502, 364] width 993 height 877
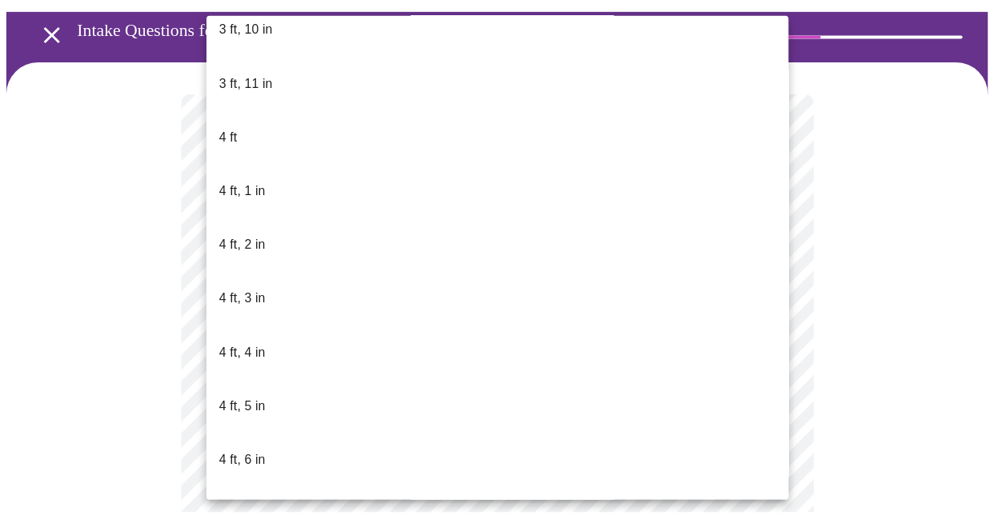
scroll to position [720, 0]
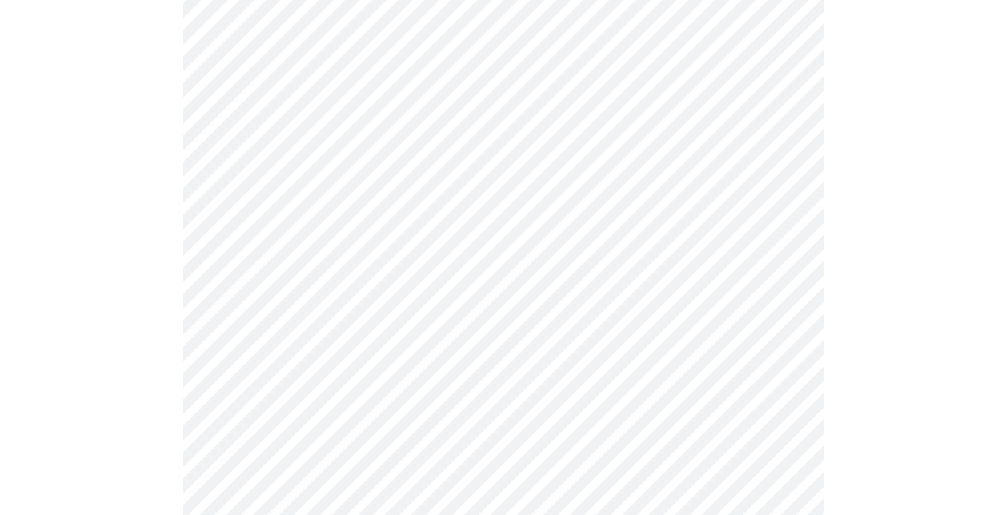
scroll to position [4320, 0]
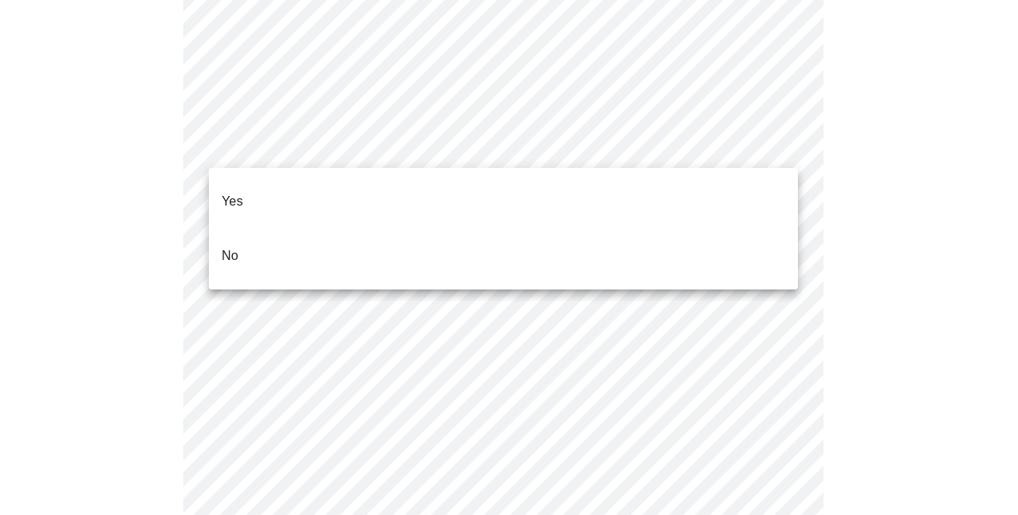
click at [317, 238] on li "No" at bounding box center [503, 256] width 589 height 54
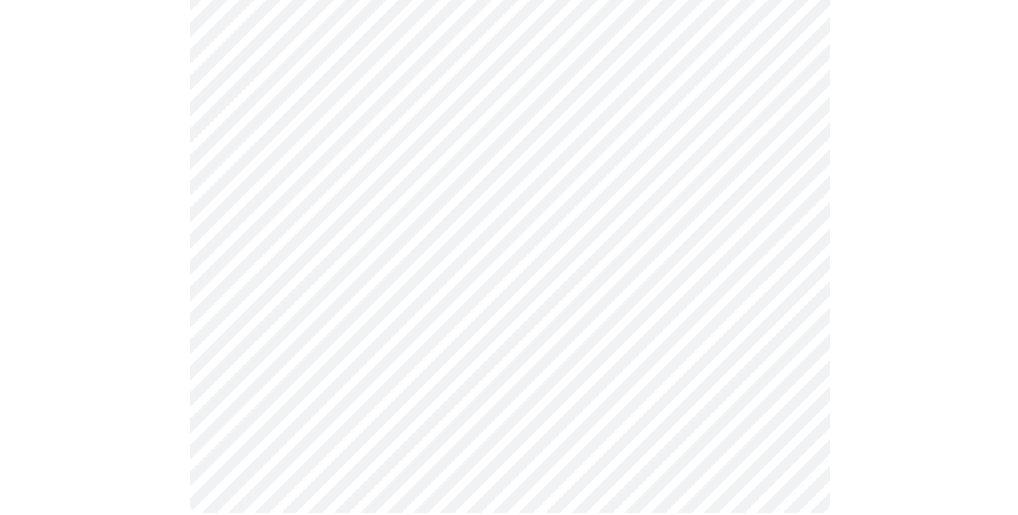
scroll to position [1070, 0]
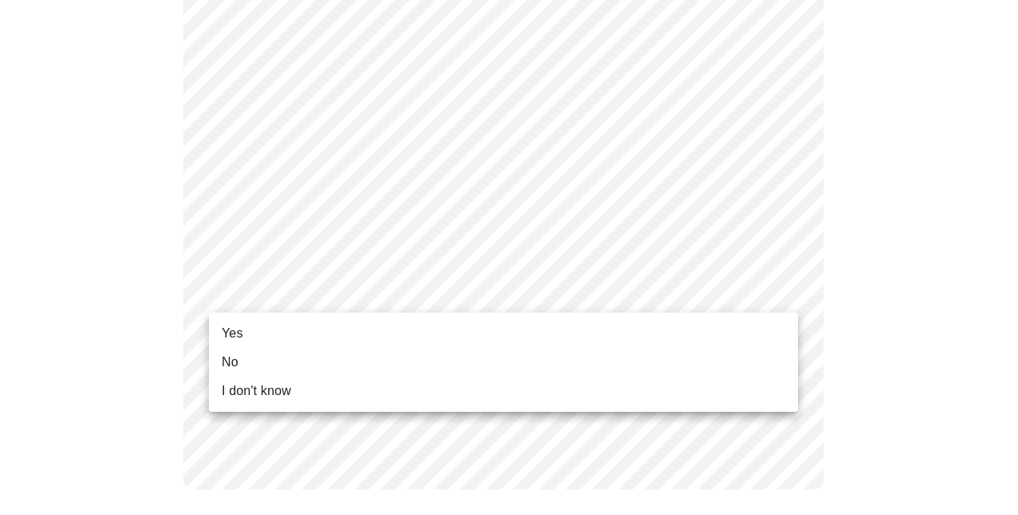
click at [288, 335] on li "Yes" at bounding box center [503, 333] width 589 height 29
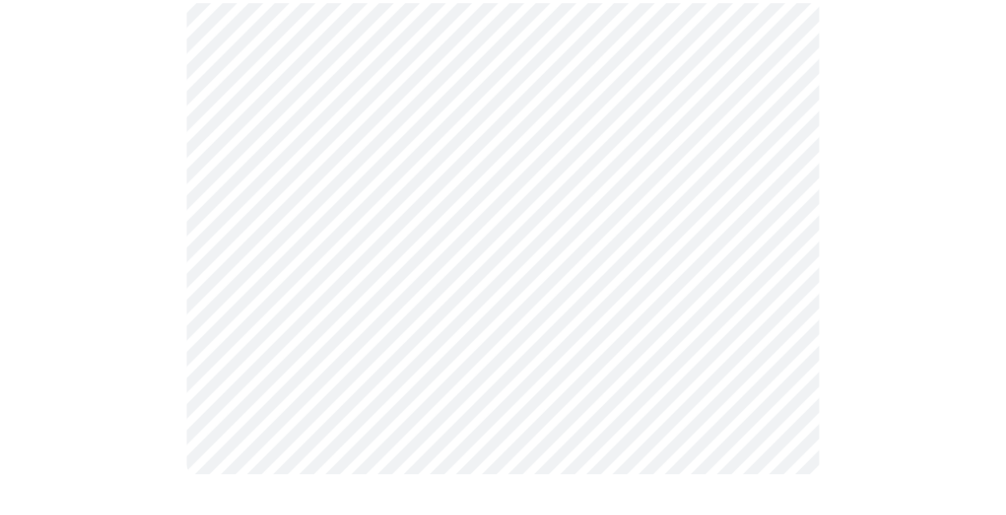
scroll to position [1047, 0]
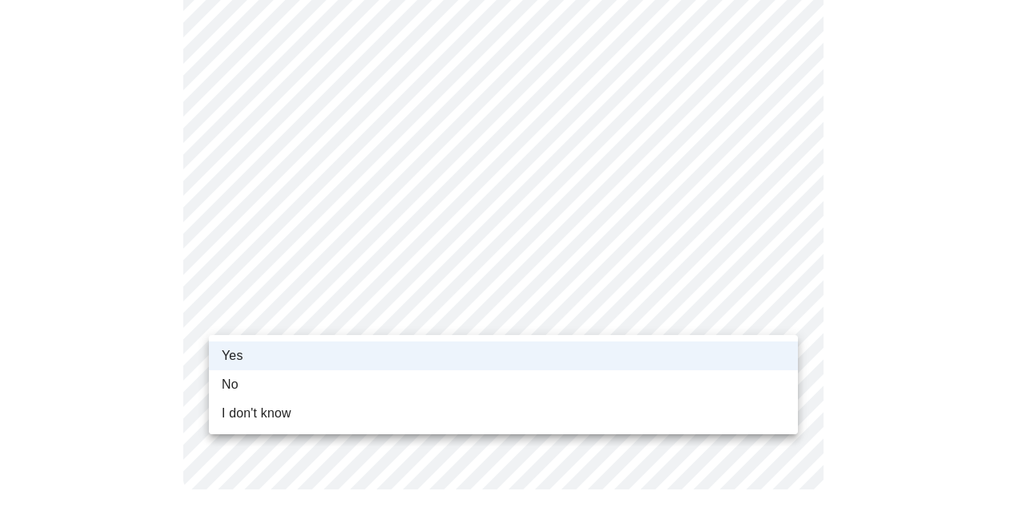
click at [707, 302] on div at bounding box center [509, 257] width 1018 height 515
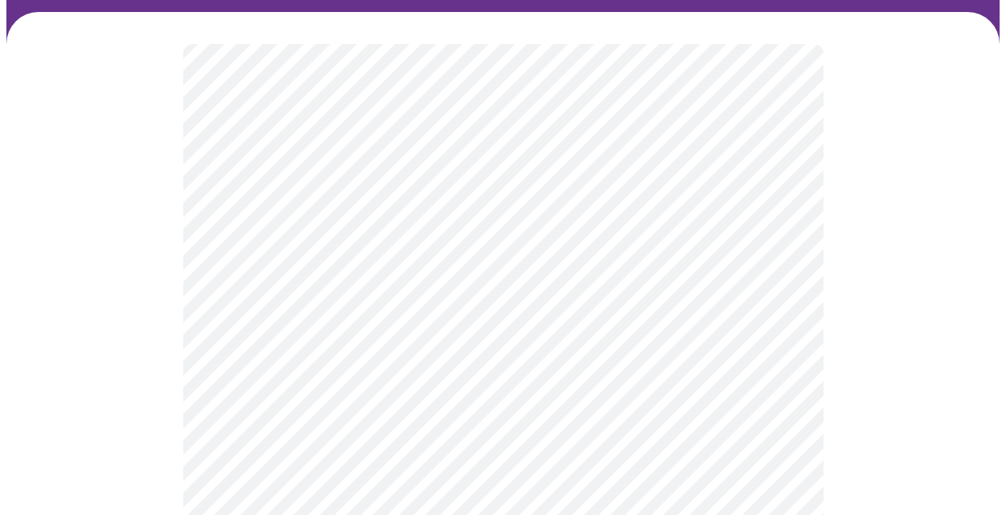
scroll to position [160, 0]
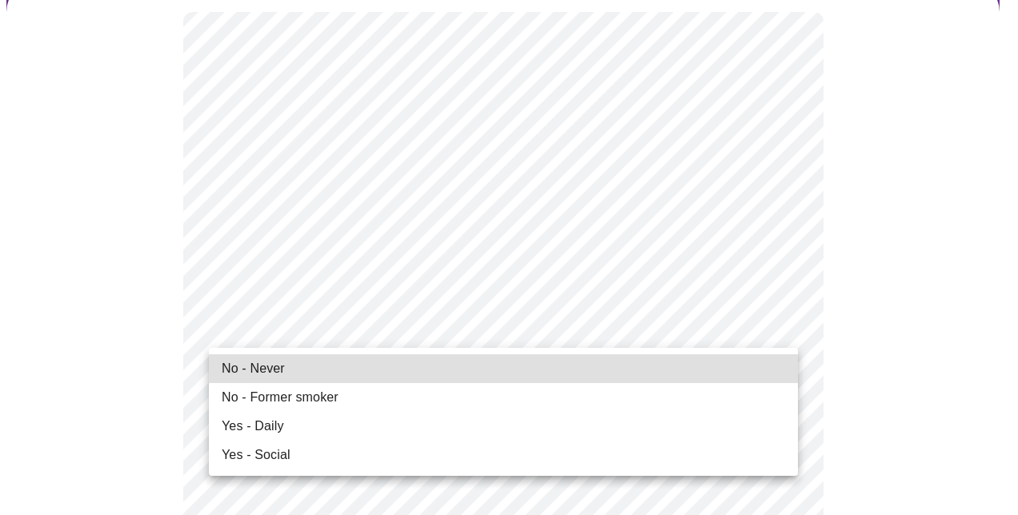
click at [279, 429] on span "Yes - Daily" at bounding box center [253, 426] width 62 height 19
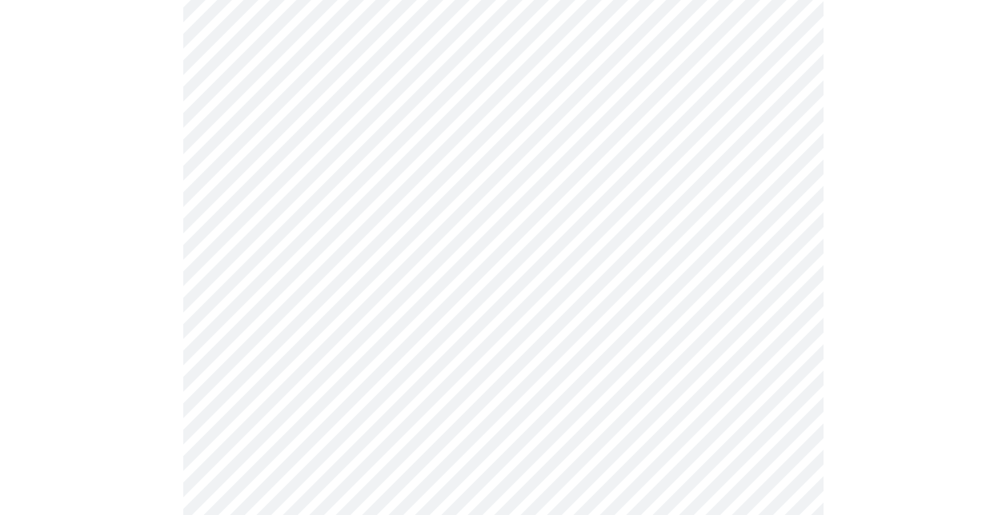
scroll to position [1360, 0]
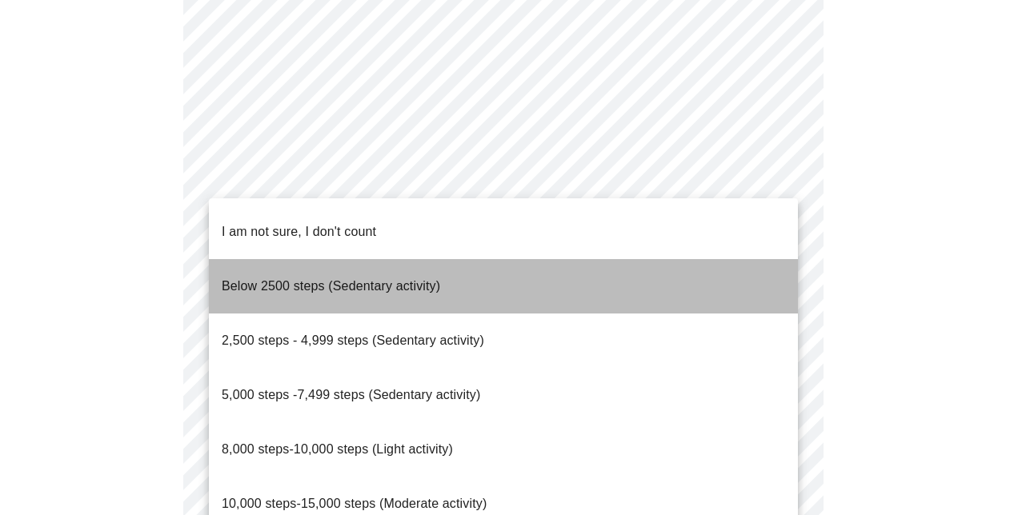
click at [389, 281] on span "Below 2500 steps (Sedentary activity)" at bounding box center [331, 286] width 218 height 45
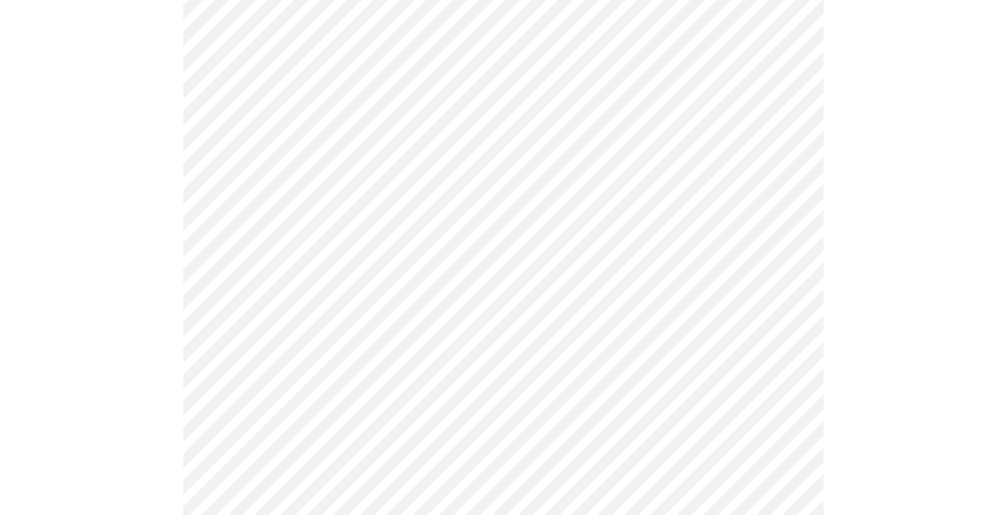
scroll to position [1440, 0]
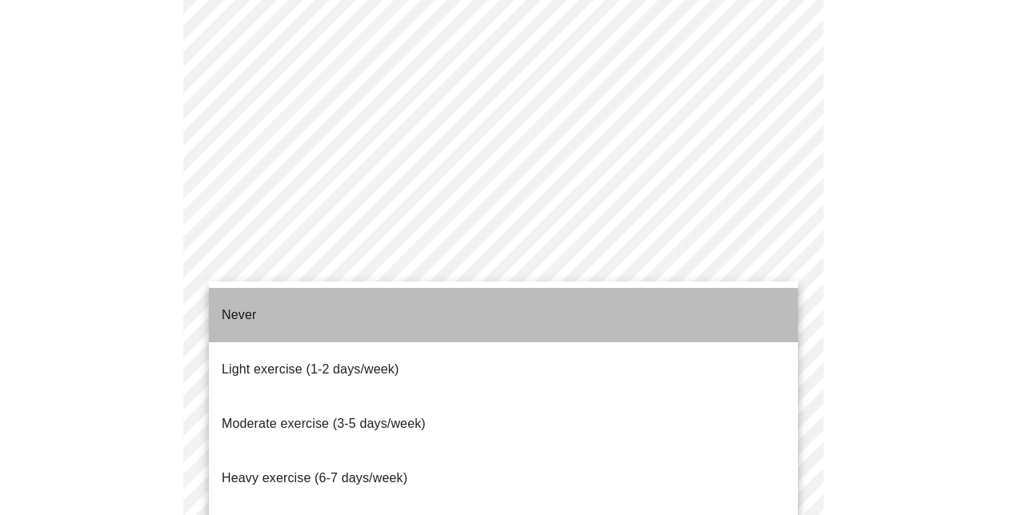
click at [342, 317] on li "Never" at bounding box center [503, 315] width 589 height 54
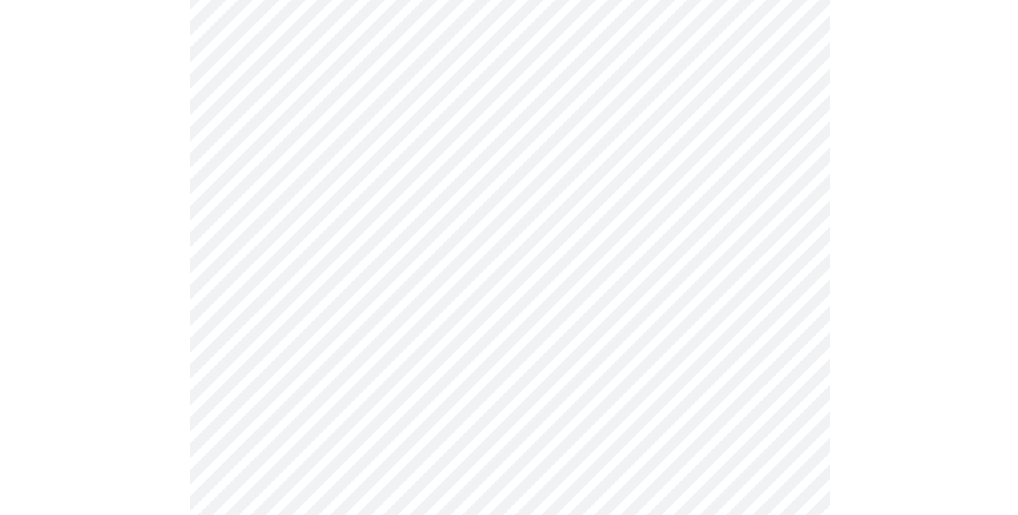
scroll to position [1583, 0]
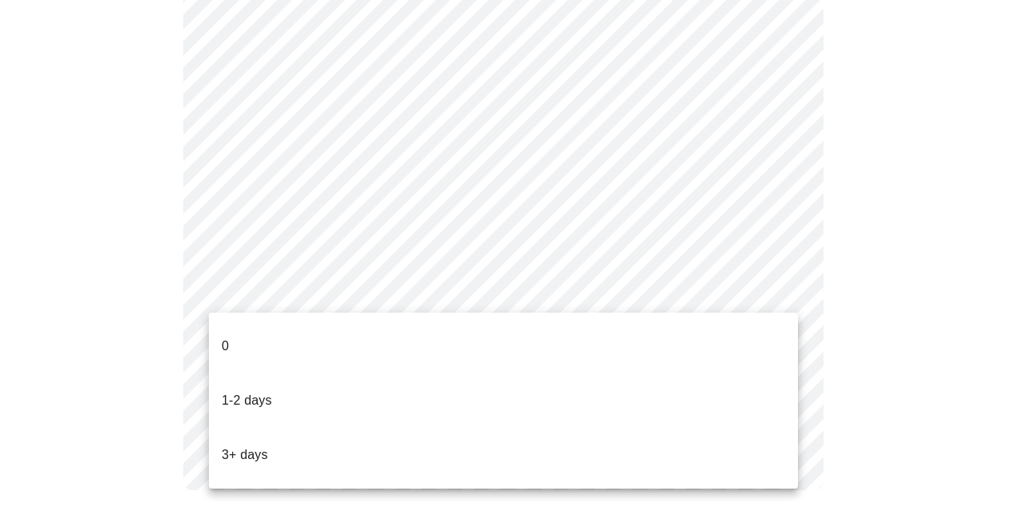
click at [349, 331] on li "0" at bounding box center [503, 346] width 589 height 54
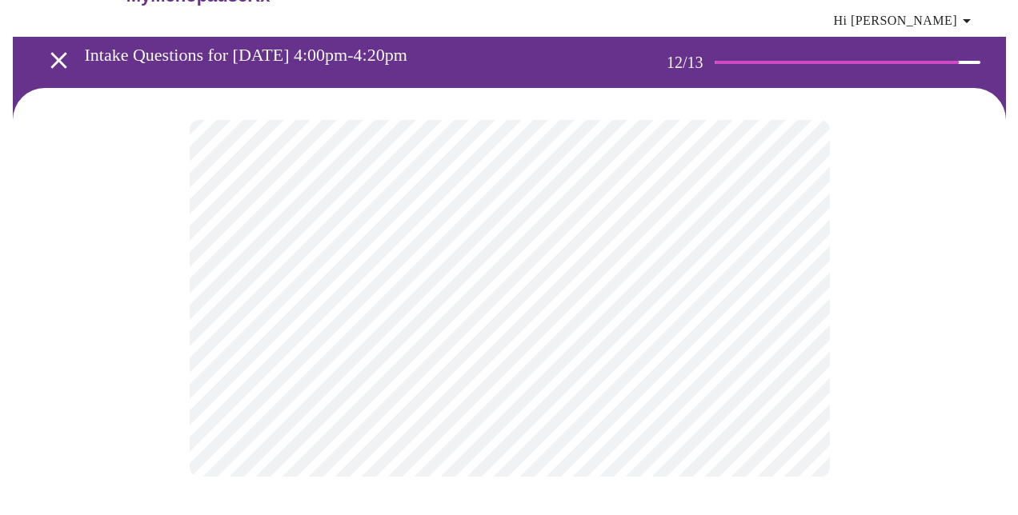
scroll to position [0, 0]
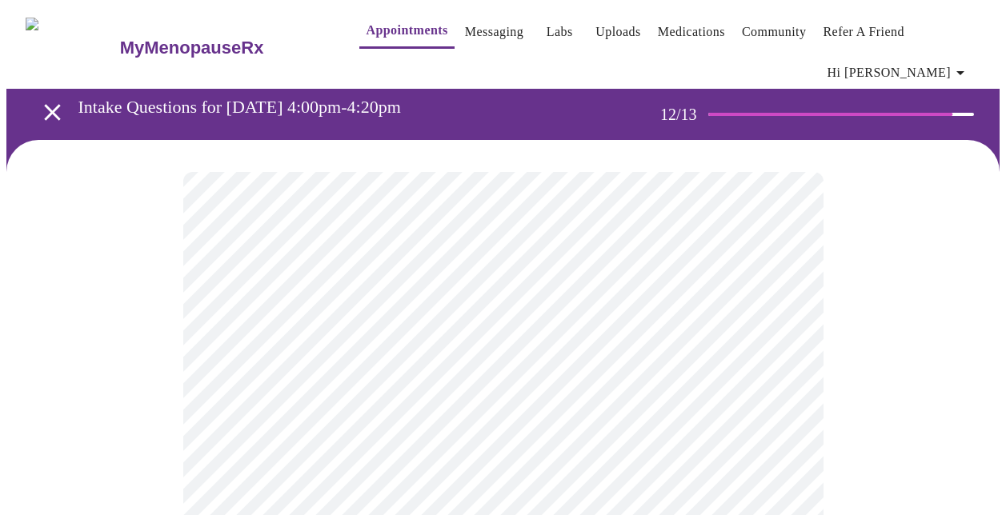
click at [473, 354] on body "MyMenopauseRx Appointments Messaging Labs Uploads Medications Community Refer a…" at bounding box center [502, 283] width 993 height 554
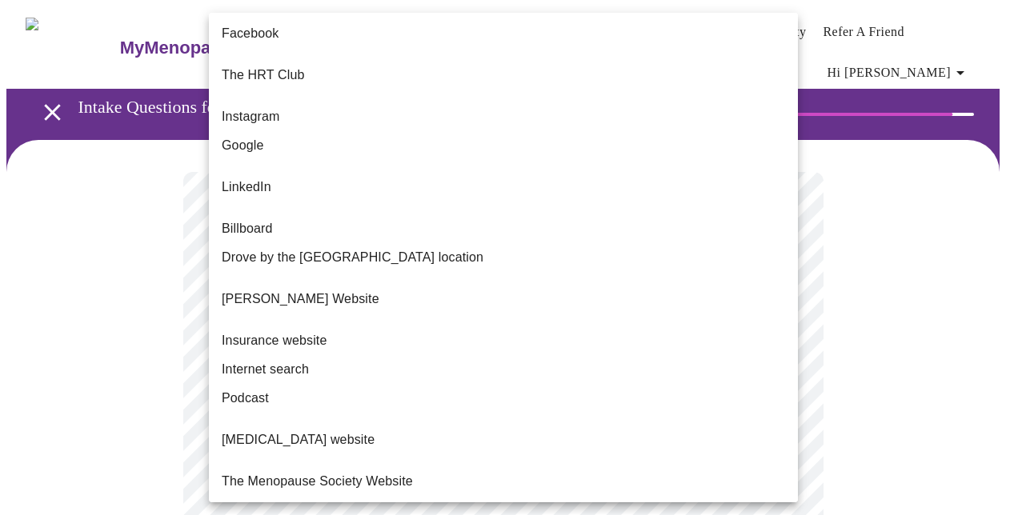
click at [334, 131] on li "Google" at bounding box center [503, 145] width 589 height 29
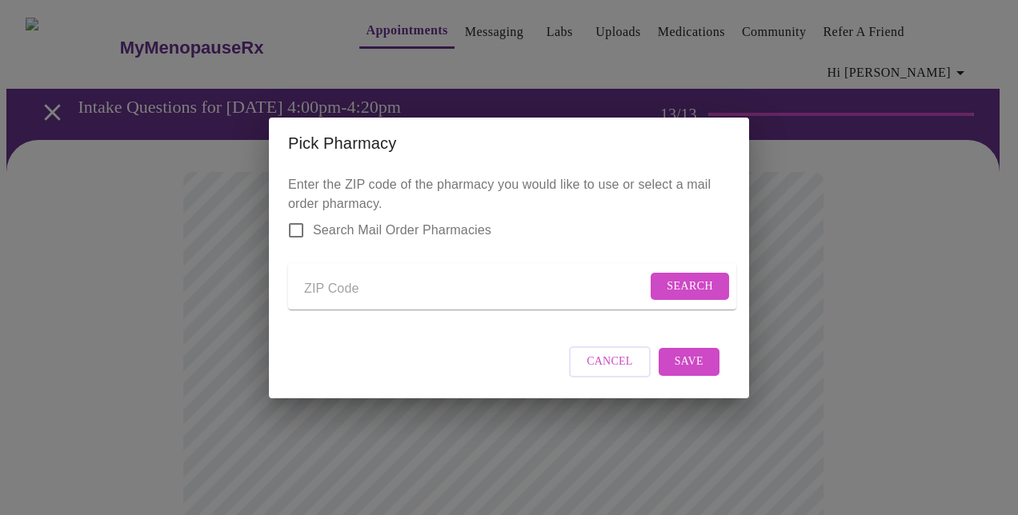
click at [366, 292] on input "Send a message to your care team" at bounding box center [475, 290] width 342 height 26
type input "60002"
click at [710, 278] on button "Search" at bounding box center [689, 287] width 78 height 28
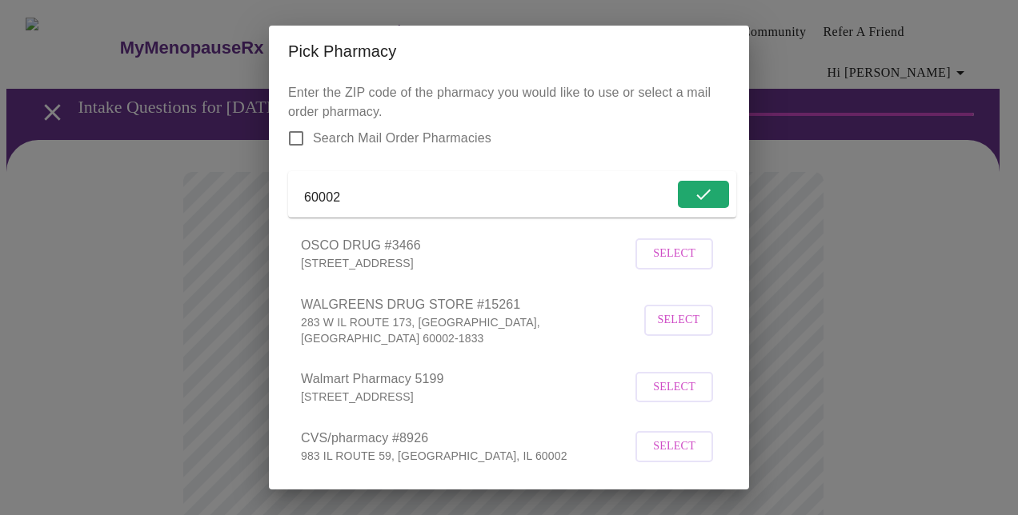
click at [670, 450] on span "Select" at bounding box center [674, 447] width 42 height 20
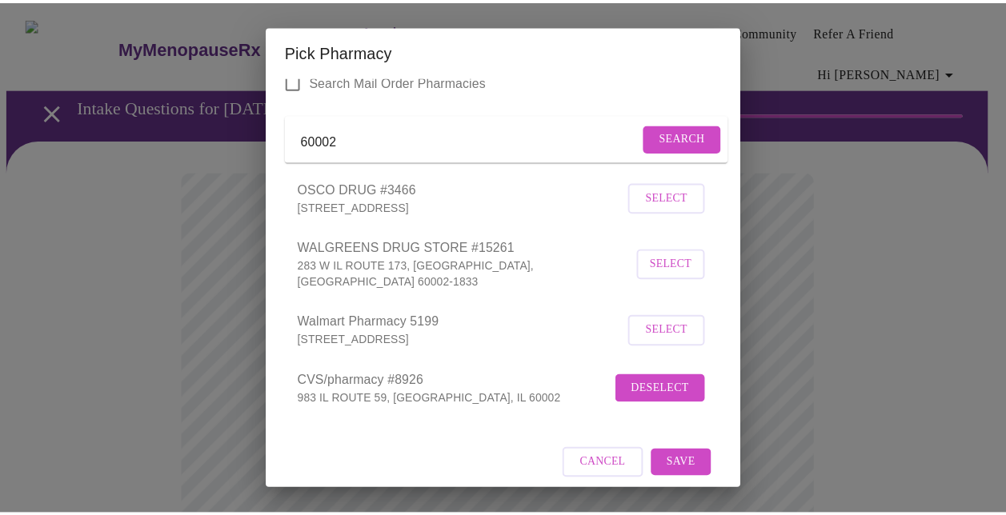
scroll to position [75, 0]
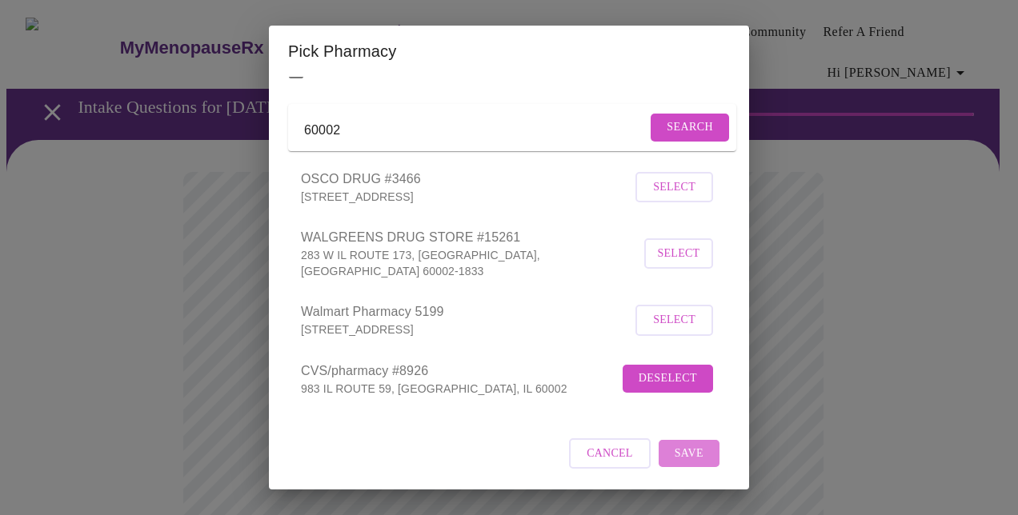
click at [680, 461] on span "Save" at bounding box center [688, 454] width 29 height 20
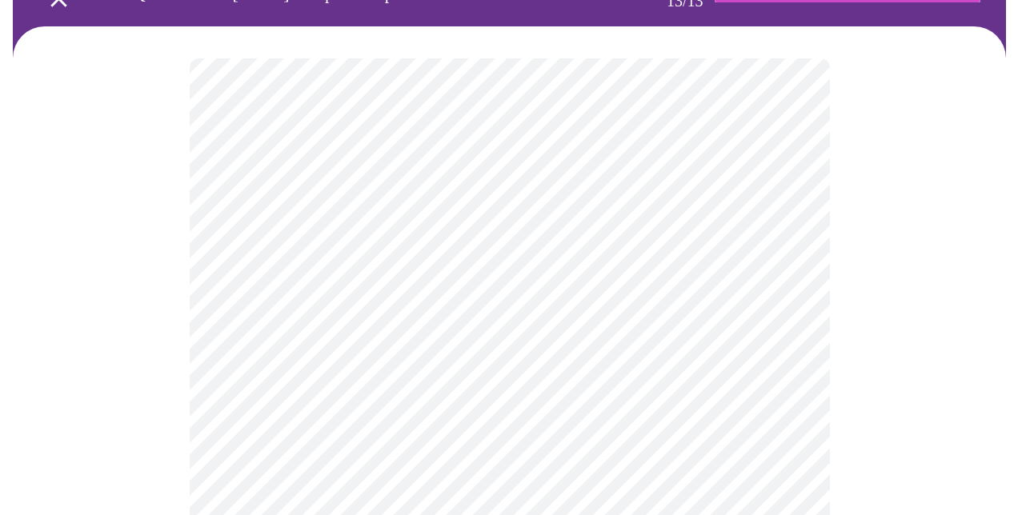
scroll to position [160, 0]
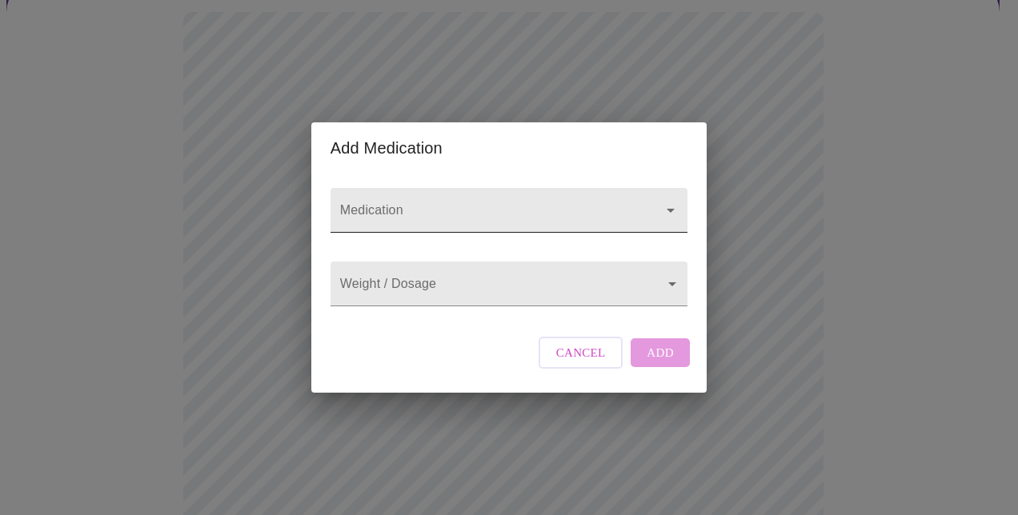
click at [423, 203] on input "Medication" at bounding box center [486, 218] width 298 height 30
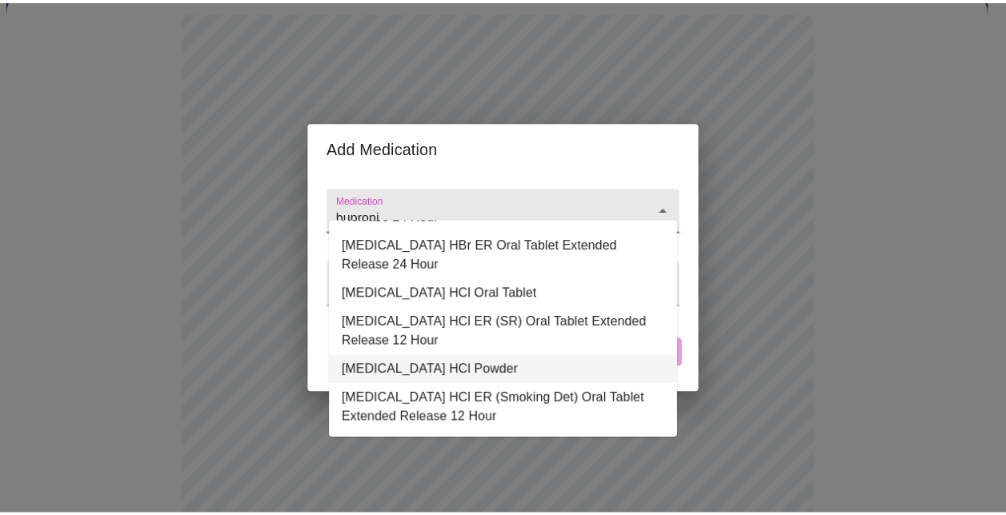
scroll to position [0, 0]
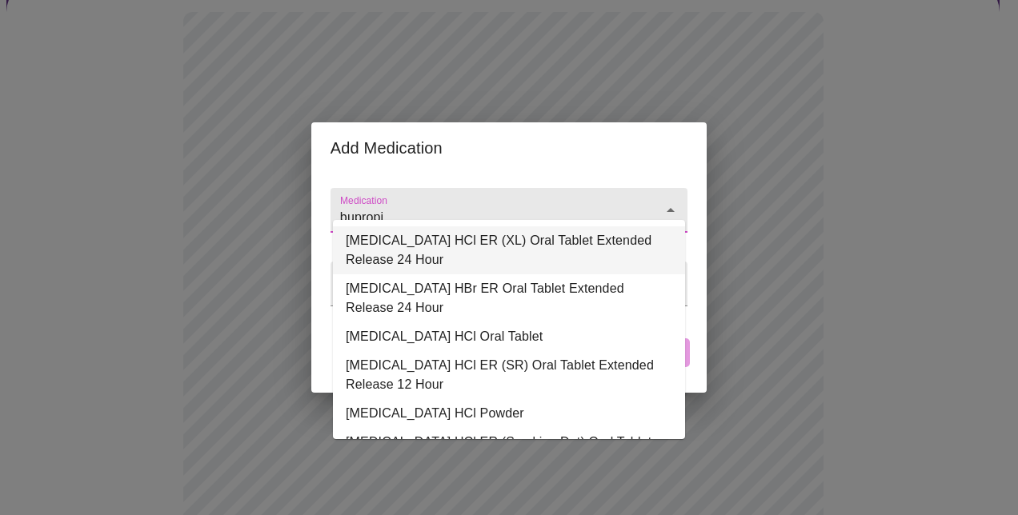
click at [495, 260] on li "[MEDICAL_DATA] HCl ER (XL) Oral Tablet Extended Release 24 Hour" at bounding box center [509, 250] width 352 height 48
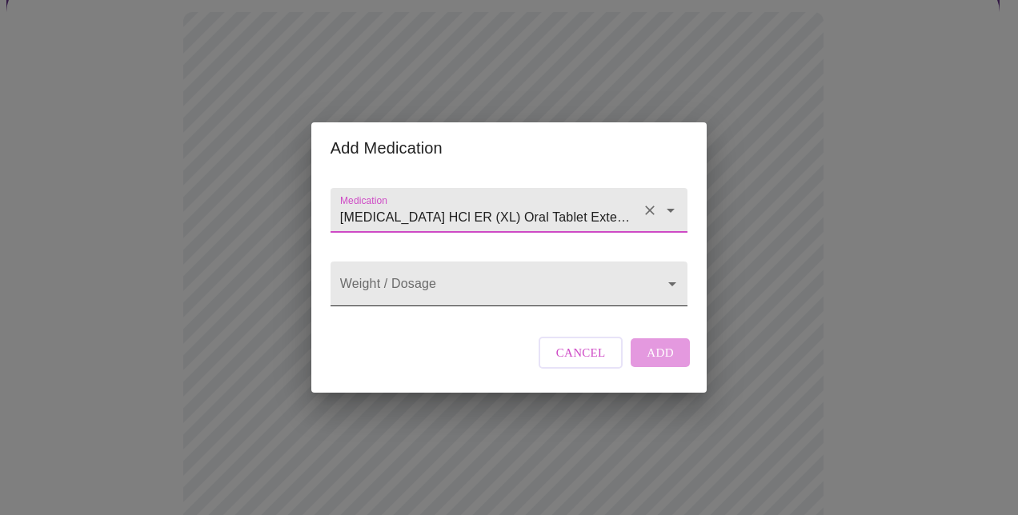
type input "[MEDICAL_DATA] HCl ER (XL) Oral Tablet Extended Release 24 Hour"
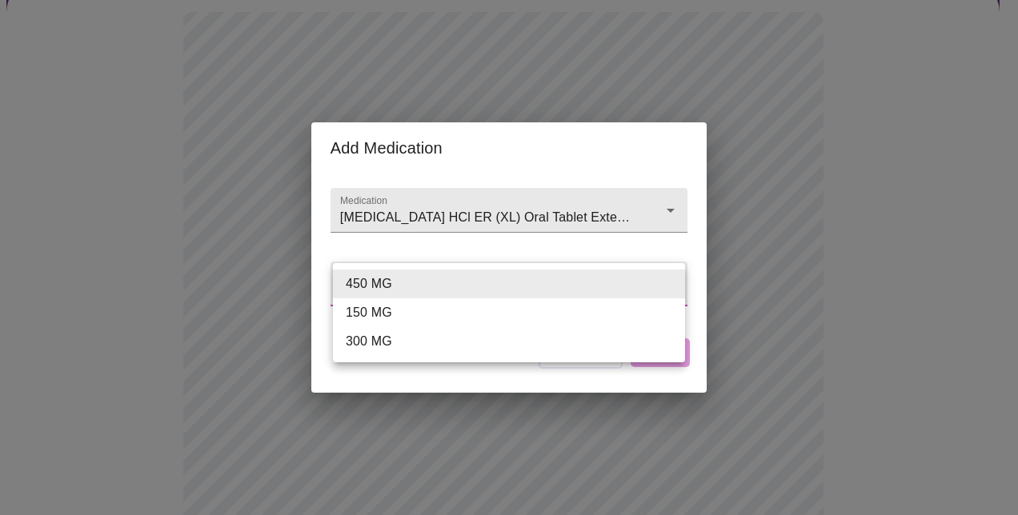
click at [481, 278] on body "MyMenopauseRx Appointments Messaging Labs Uploads Medications Community Refer a…" at bounding box center [508, 459] width 1005 height 1226
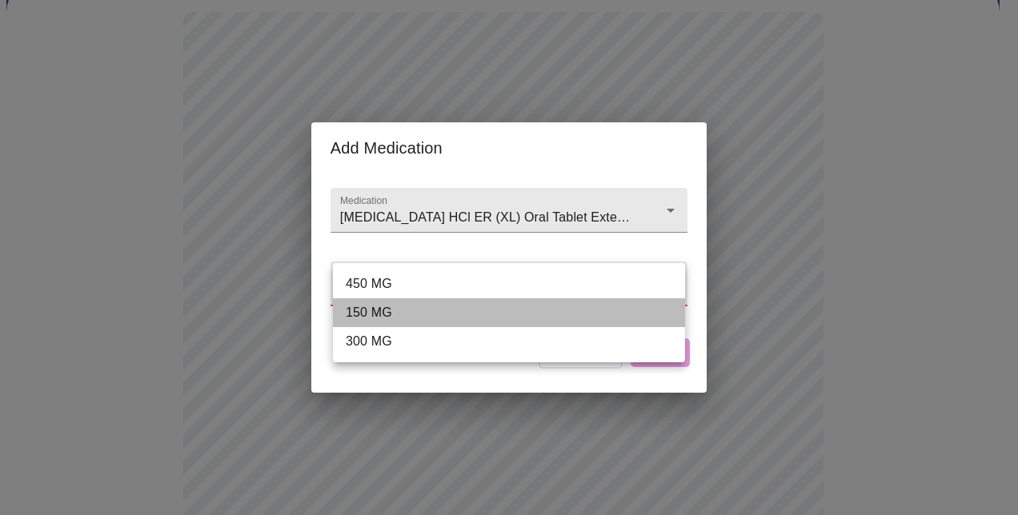
click at [480, 316] on li "150 MG" at bounding box center [509, 312] width 352 height 29
type input "150 MG"
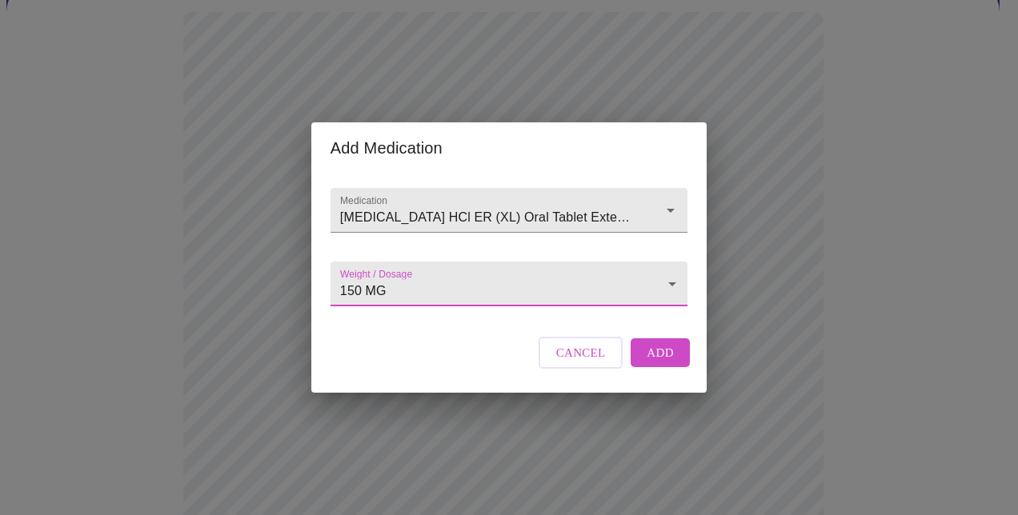
click at [673, 362] on button "Add" at bounding box center [659, 352] width 59 height 29
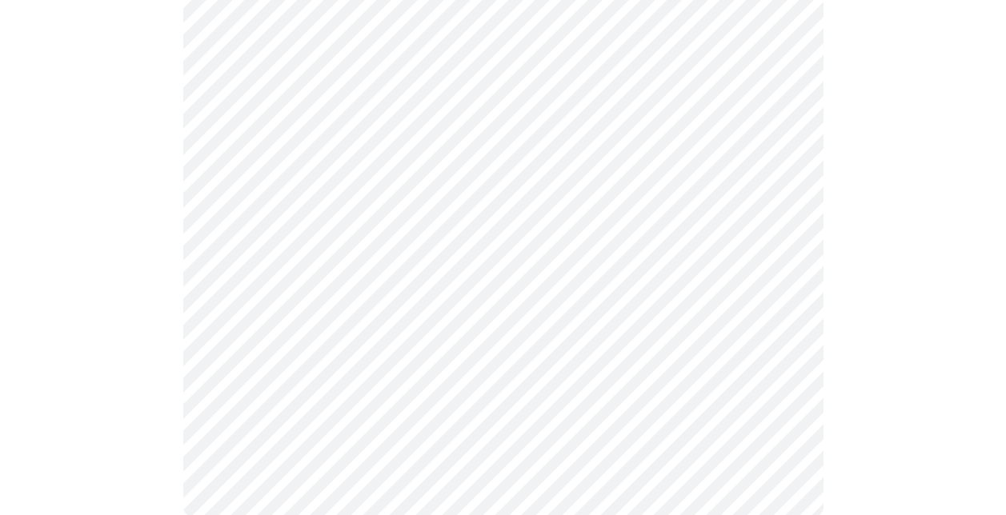
scroll to position [720, 0]
